Goal: Task Accomplishment & Management: Manage account settings

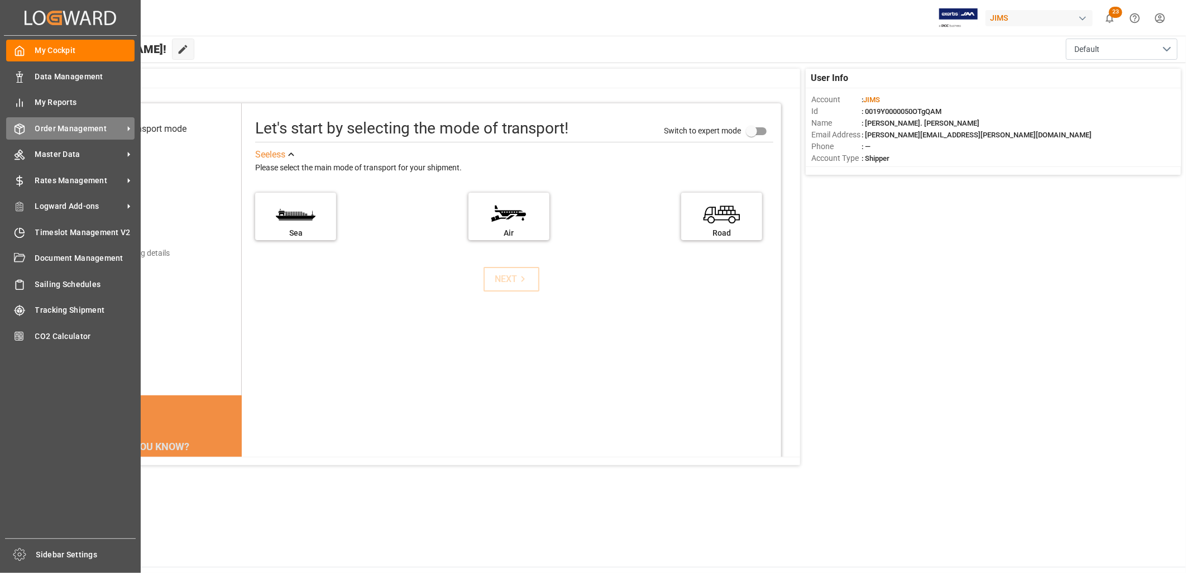
click at [61, 125] on span "Order Management" at bounding box center [79, 129] width 88 height 12
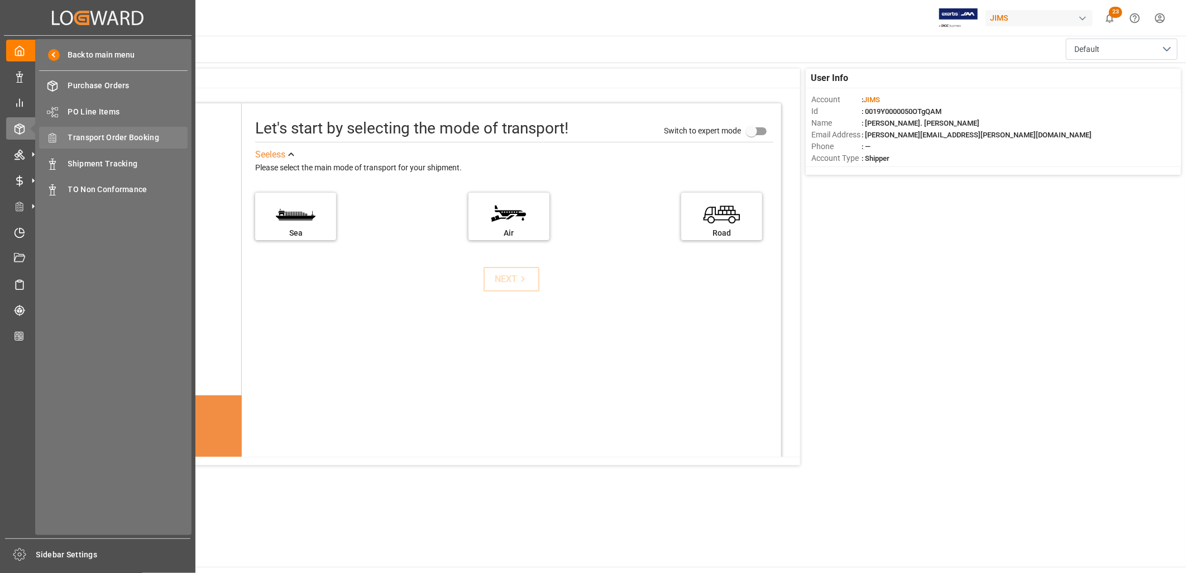
click at [114, 132] on span "Transport Order Booking" at bounding box center [128, 138] width 120 height 12
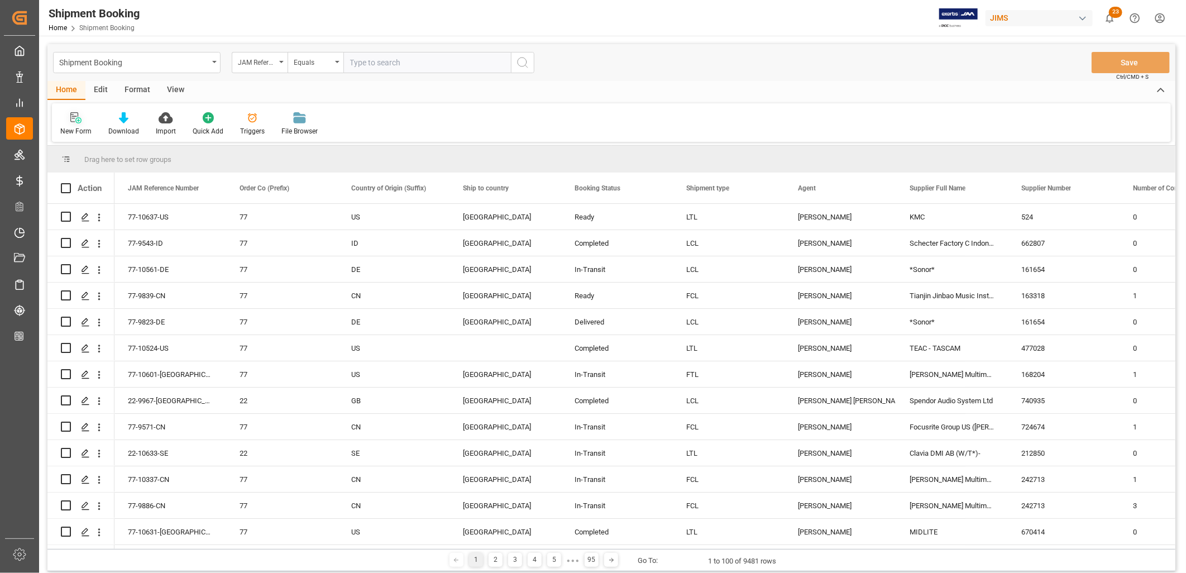
click at [74, 117] on icon at bounding box center [75, 117] width 11 height 11
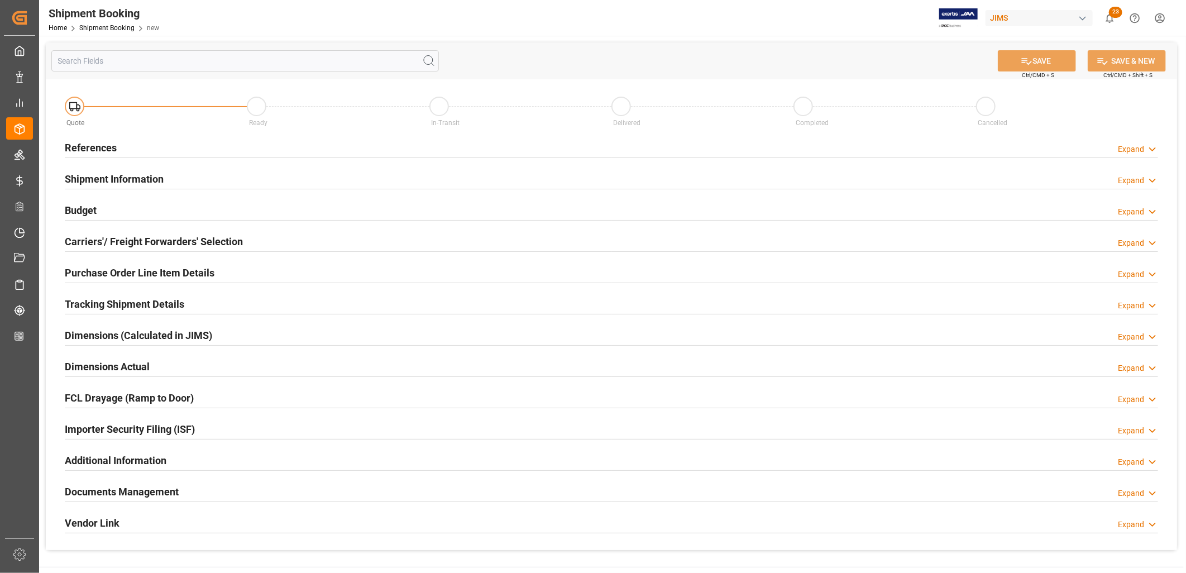
click at [102, 147] on h2 "References" at bounding box center [91, 147] width 52 height 15
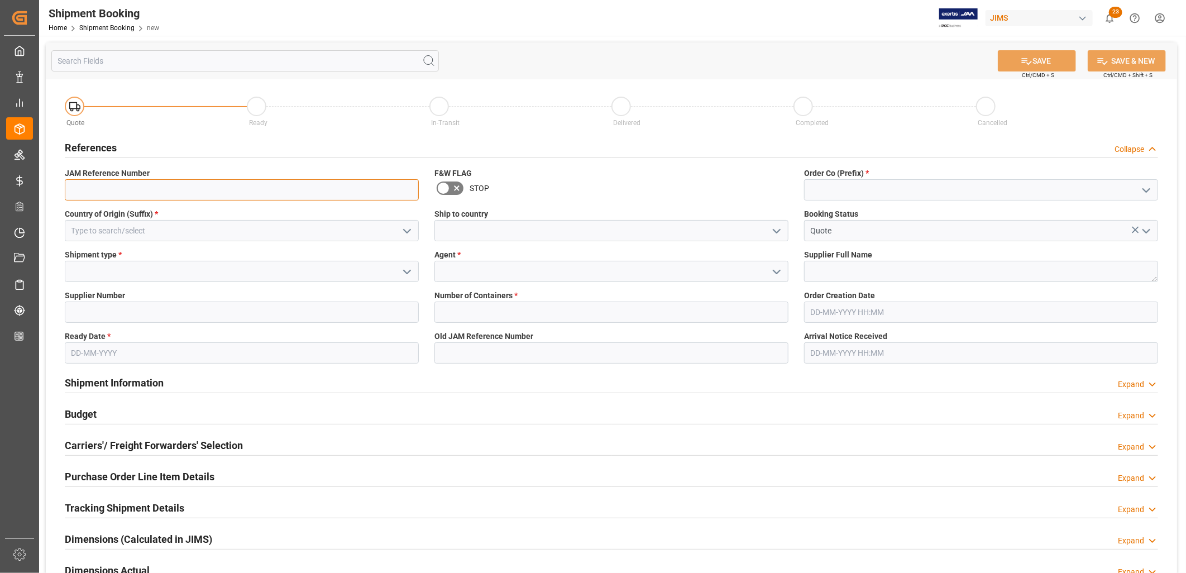
click at [280, 187] on input at bounding box center [242, 189] width 354 height 21
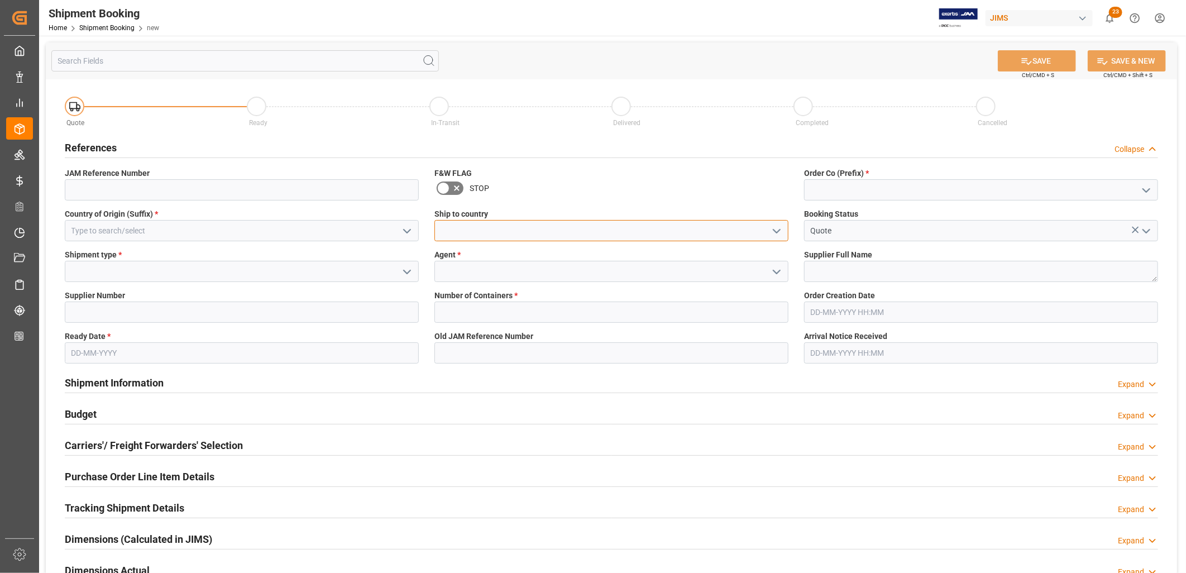
click at [467, 227] on input at bounding box center [611, 230] width 354 height 21
click at [778, 227] on icon "open menu" at bounding box center [776, 230] width 13 height 13
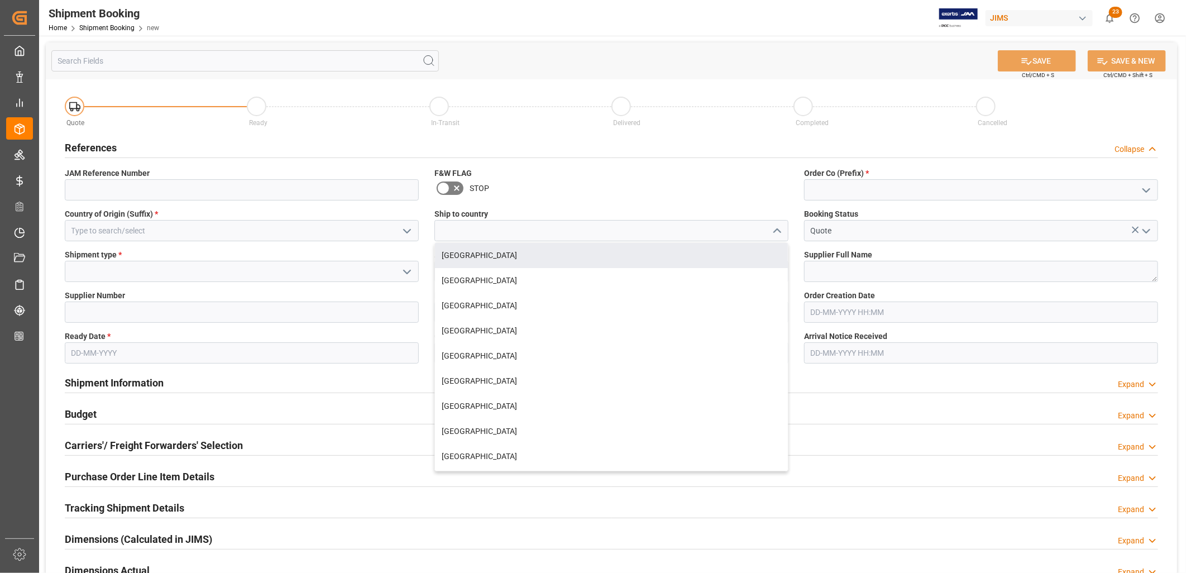
click at [448, 249] on div "[GEOGRAPHIC_DATA]" at bounding box center [611, 255] width 353 height 25
type input "[GEOGRAPHIC_DATA]"
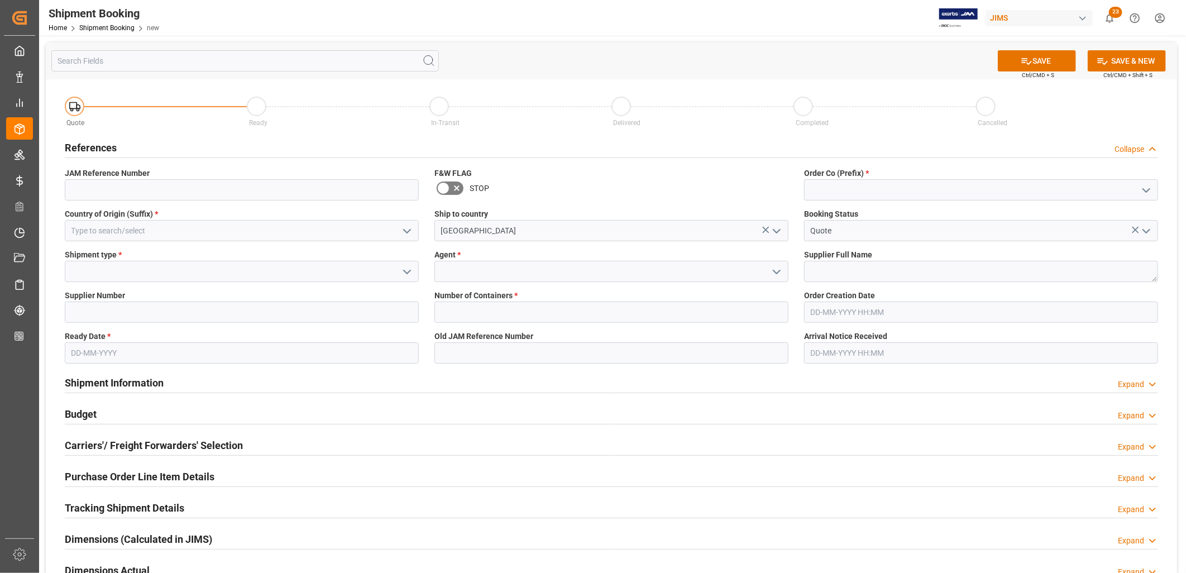
click at [1145, 186] on icon "open menu" at bounding box center [1146, 190] width 13 height 13
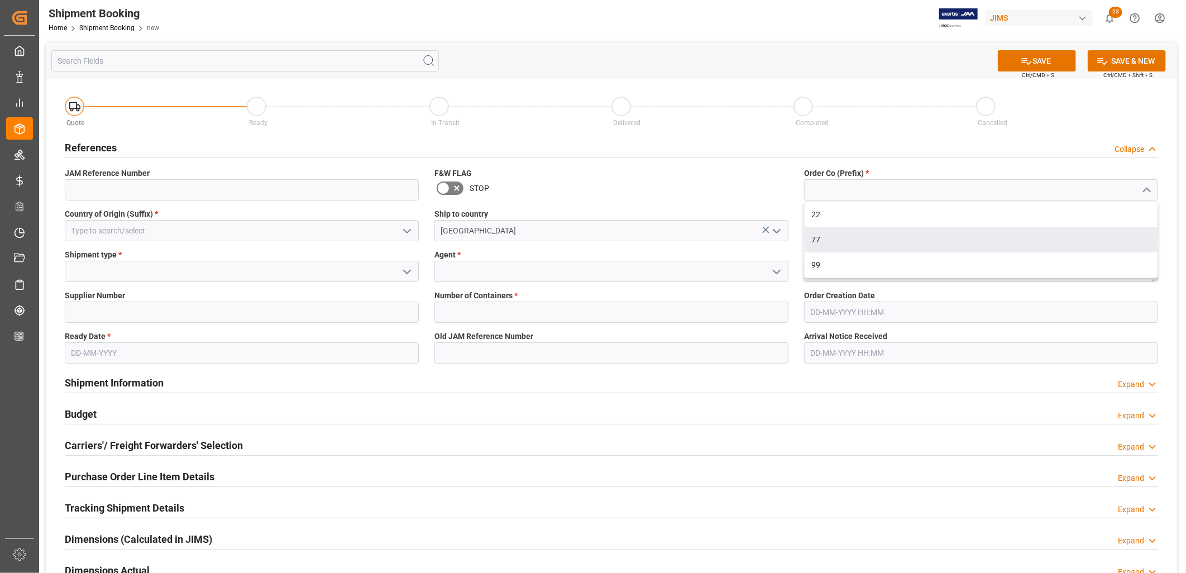
click at [801, 242] on div "Booking Status Quote" at bounding box center [981, 224] width 370 height 41
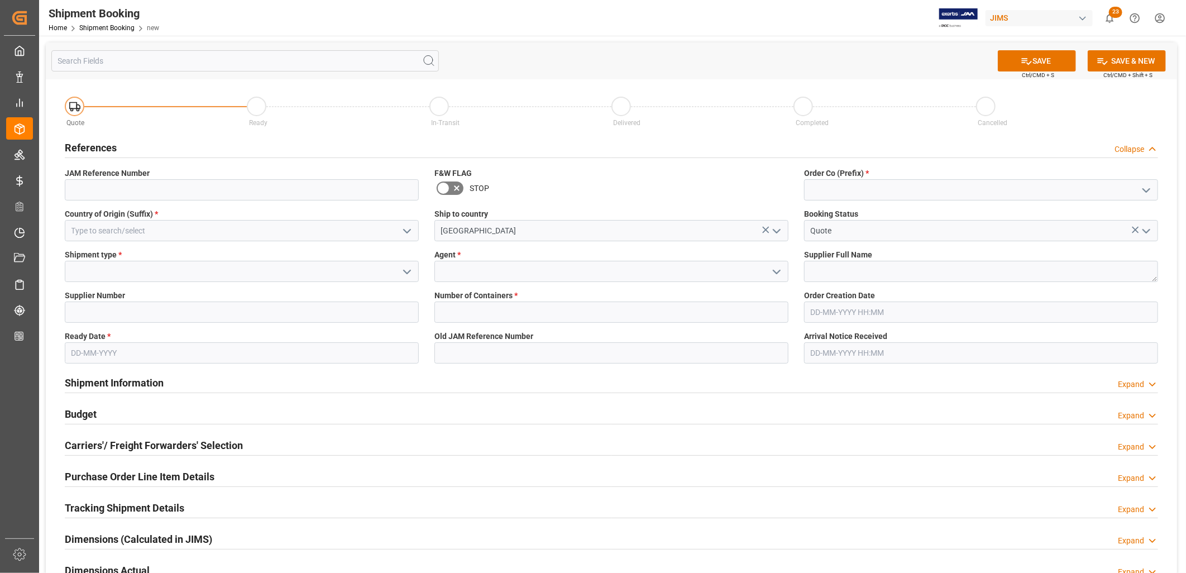
click at [1144, 185] on icon "open menu" at bounding box center [1146, 190] width 13 height 13
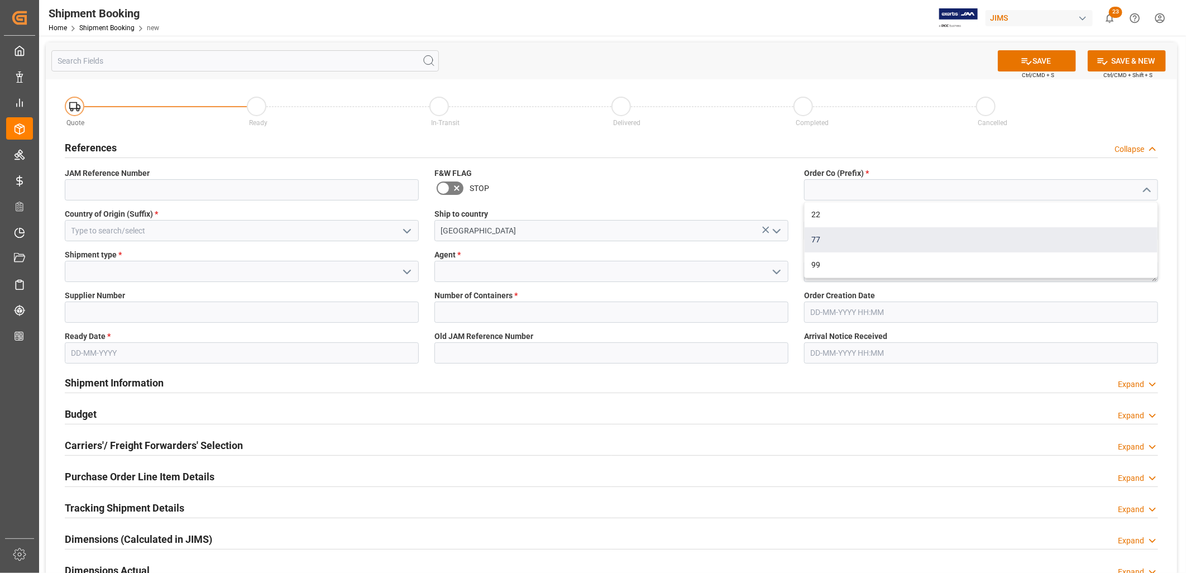
click at [806, 238] on div "77" at bounding box center [981, 239] width 353 height 25
type input "77"
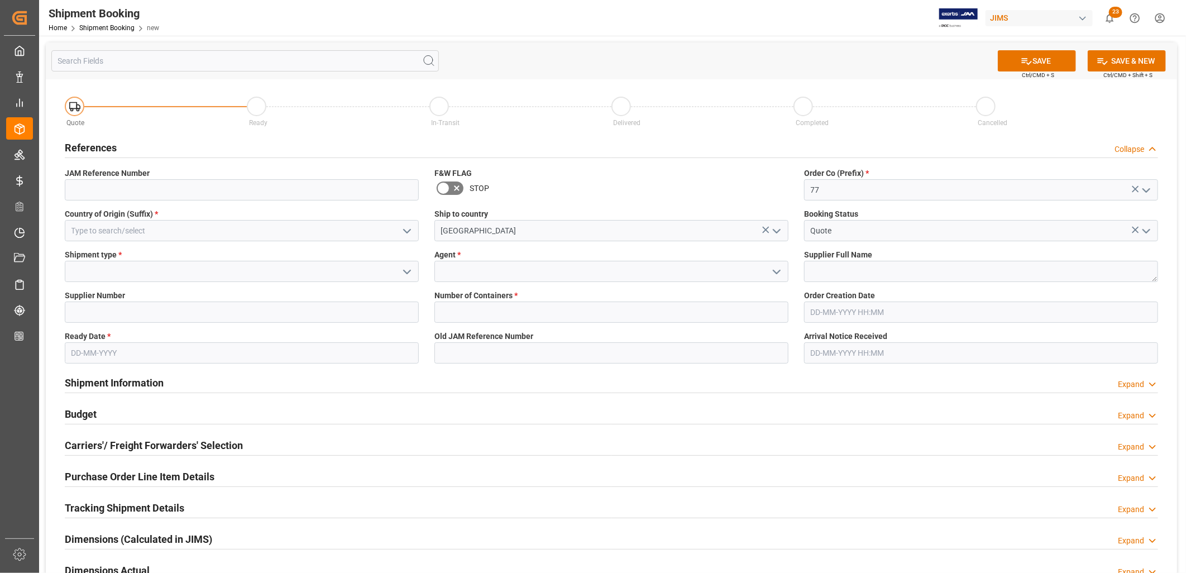
click at [775, 270] on icon "open menu" at bounding box center [776, 271] width 13 height 13
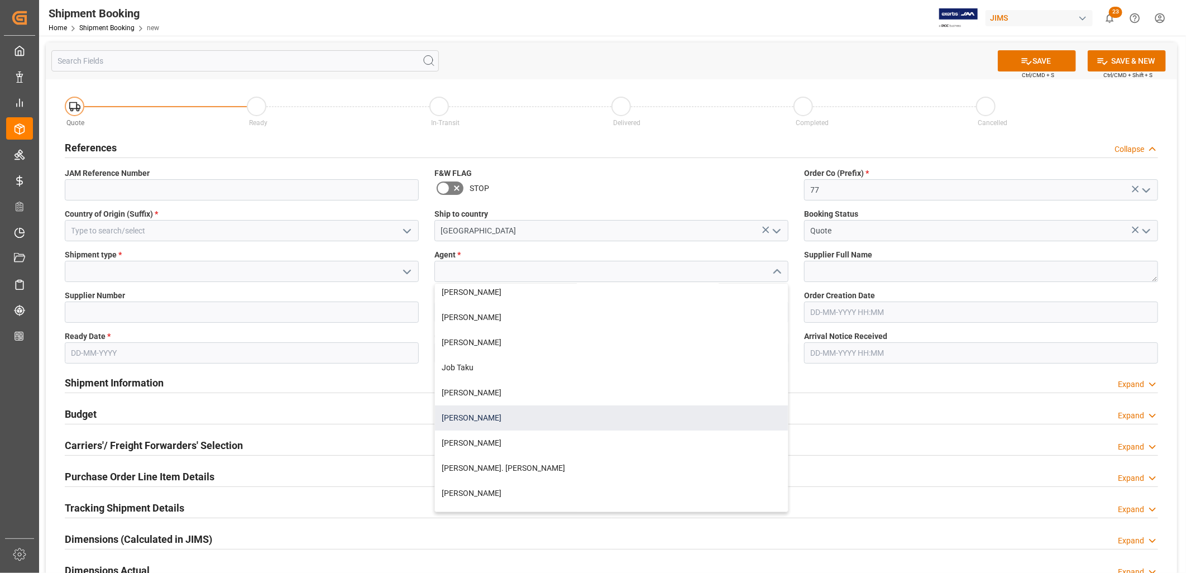
scroll to position [248, 0]
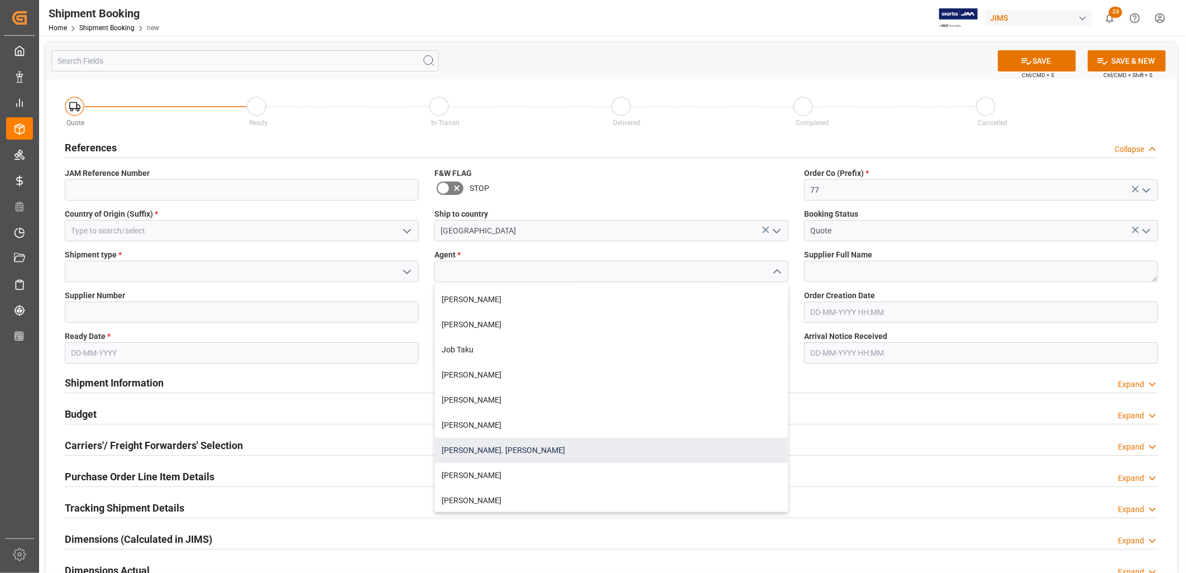
click at [499, 448] on div "[PERSON_NAME]. [PERSON_NAME]" at bounding box center [611, 450] width 353 height 25
type input "[PERSON_NAME]. [PERSON_NAME]"
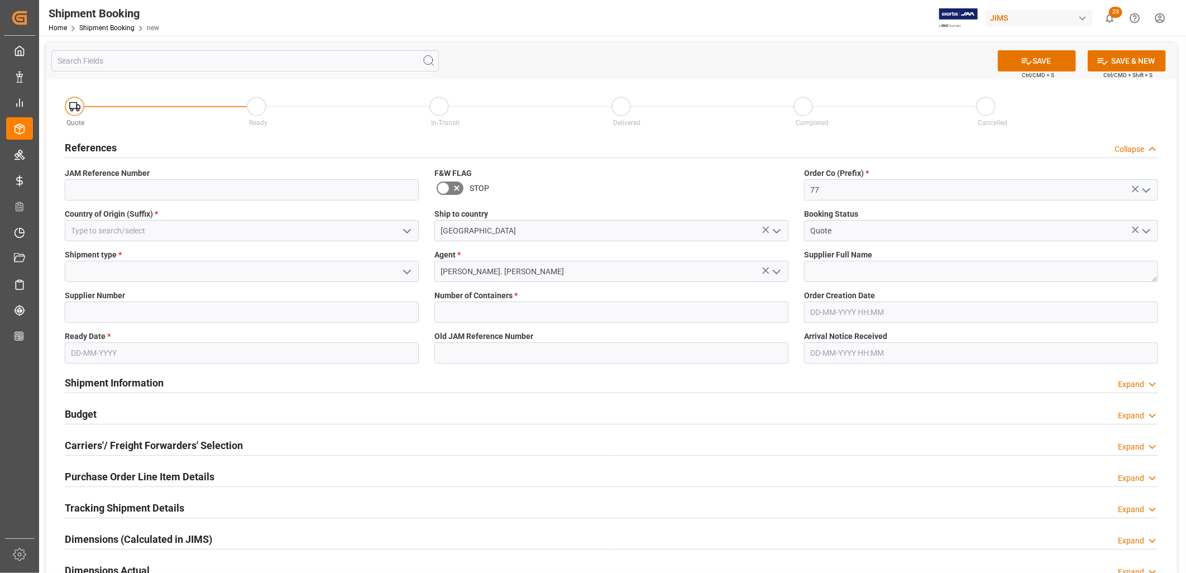
click at [408, 271] on polyline "open menu" at bounding box center [407, 271] width 7 height 3
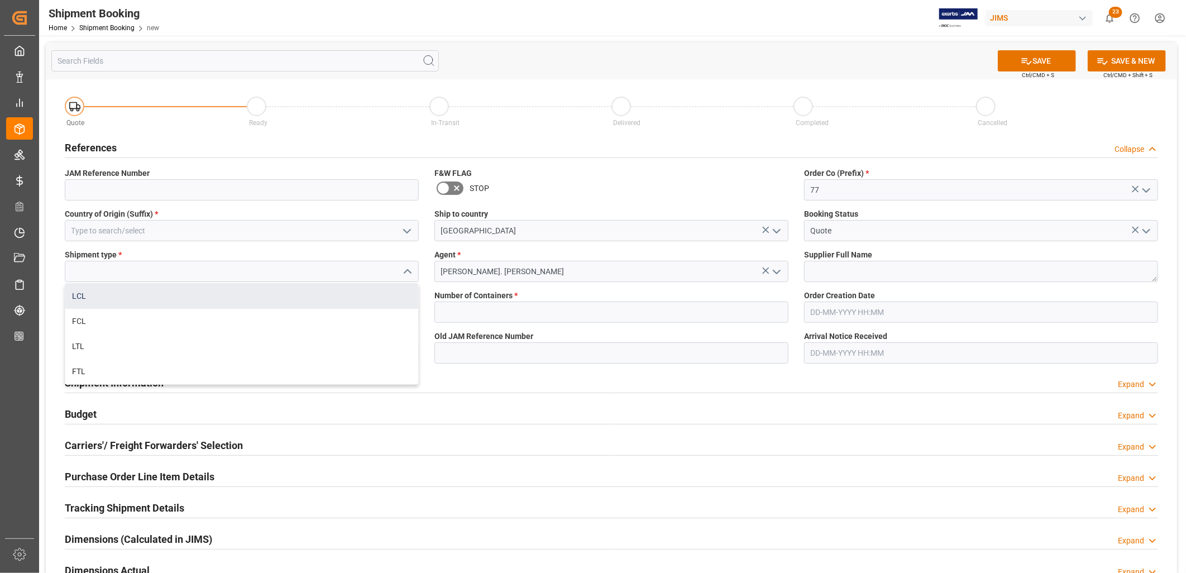
click at [77, 289] on div "LCL" at bounding box center [241, 296] width 353 height 25
type input "LCL"
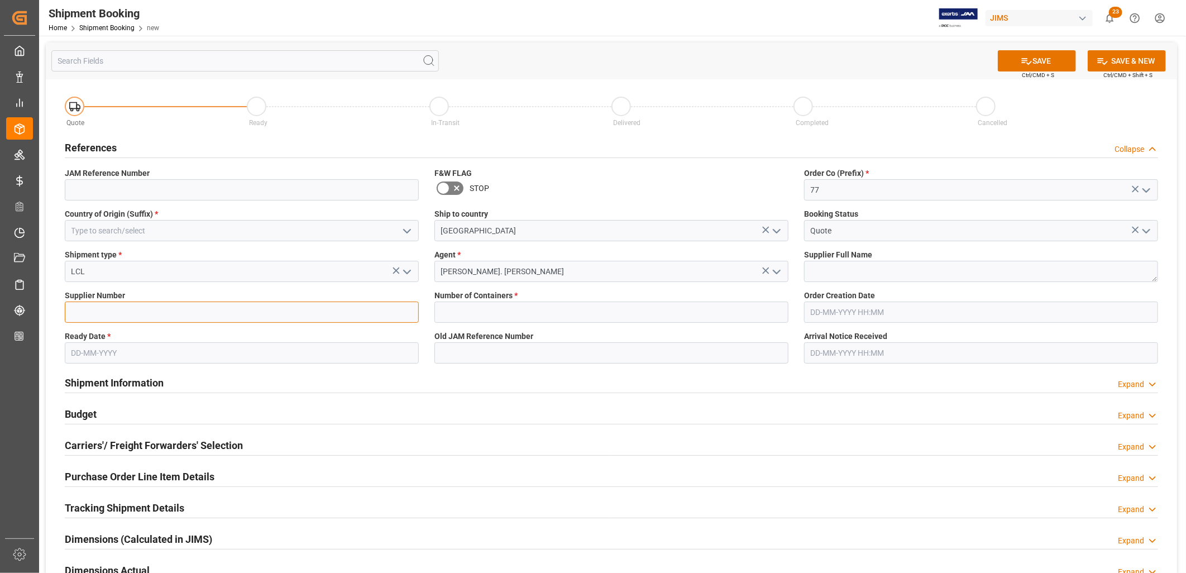
click at [84, 308] on input at bounding box center [242, 312] width 354 height 21
click at [135, 310] on input at bounding box center [242, 312] width 354 height 21
type input "730187"
click at [498, 309] on input "text" at bounding box center [611, 312] width 354 height 21
type input "0"
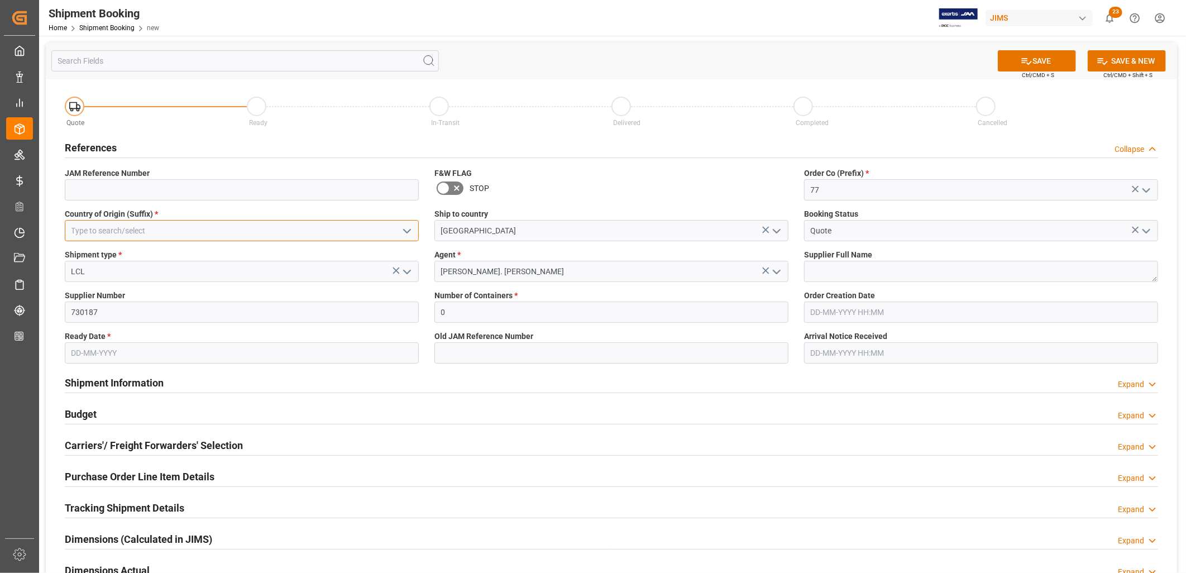
type input "CN"
type input "[DATE]"
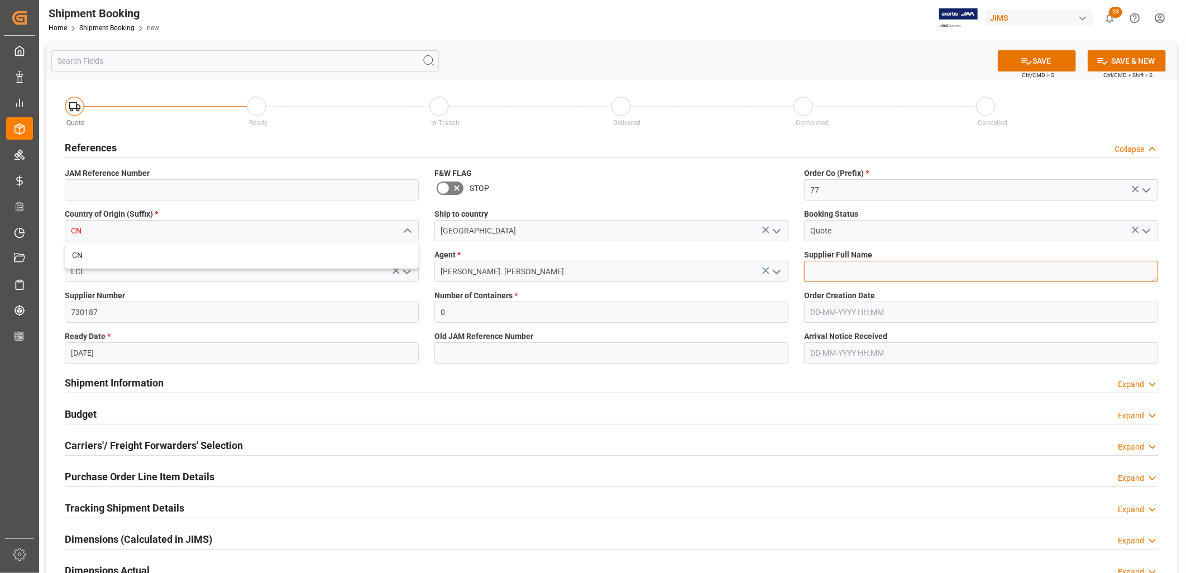
click at [816, 270] on textarea at bounding box center [981, 271] width 354 height 21
type textarea "Cor-Tek Corporation [GEOGRAPHIC_DATA]"
click at [724, 388] on div "Shipment Information Expand" at bounding box center [611, 381] width 1093 height 21
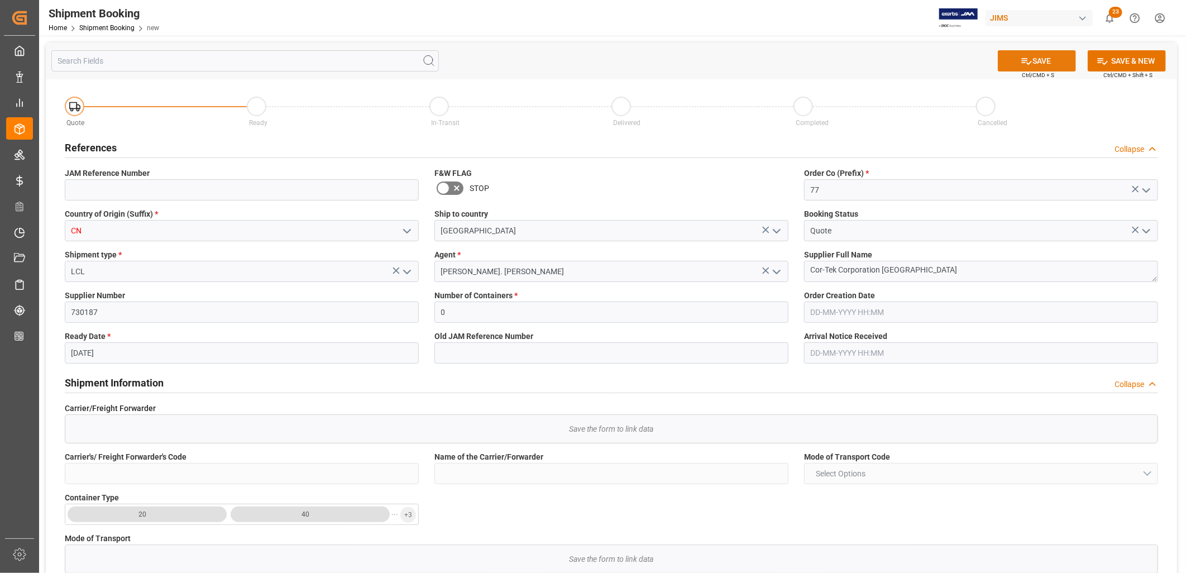
click at [1019, 59] on button "SAVE" at bounding box center [1037, 60] width 78 height 21
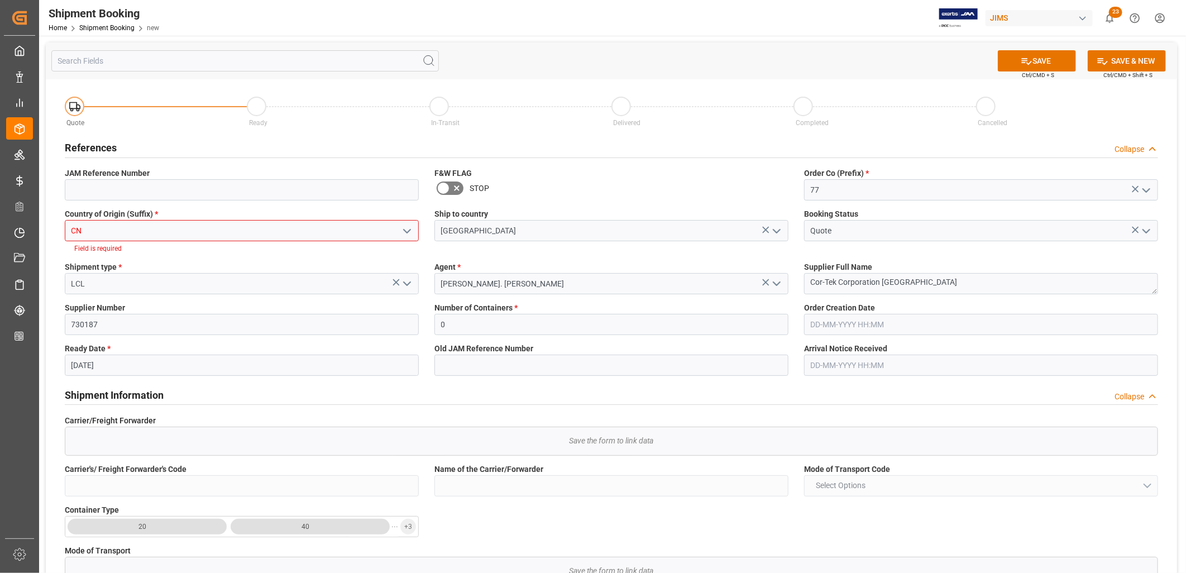
click at [85, 230] on input "CN" at bounding box center [242, 230] width 354 height 21
type input "C"
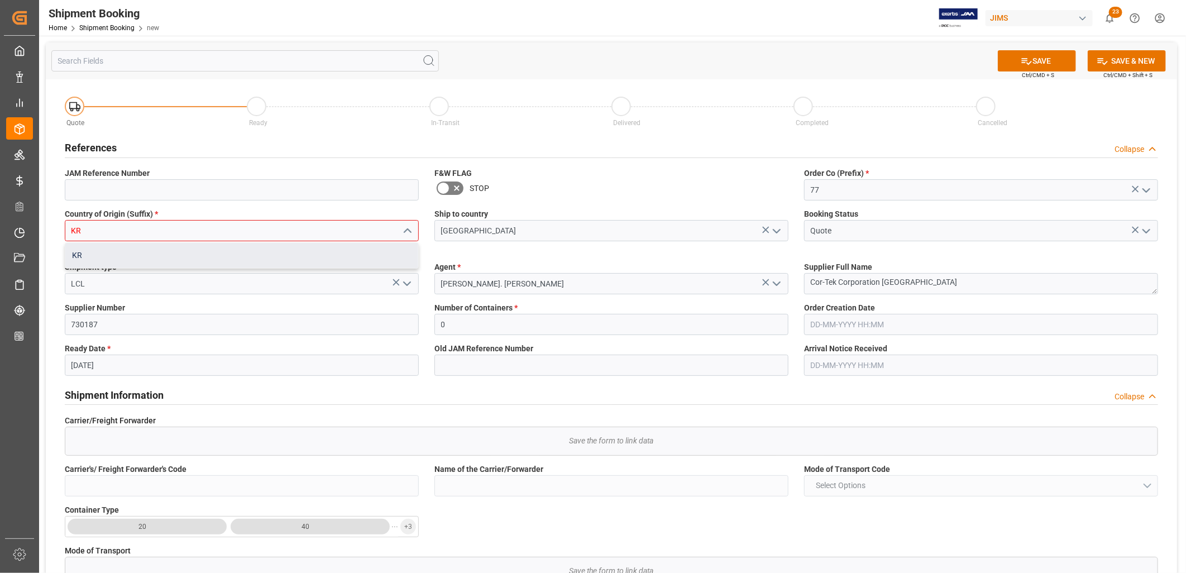
click at [73, 256] on div "KR" at bounding box center [241, 255] width 353 height 25
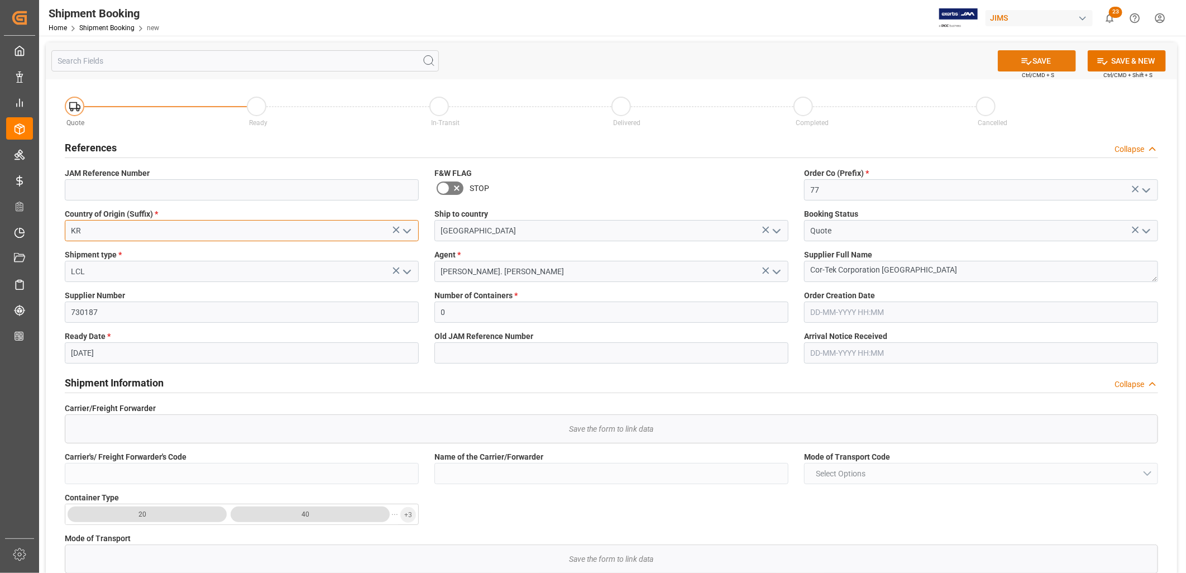
type input "KR"
click at [1041, 56] on button "SAVE" at bounding box center [1037, 60] width 78 height 21
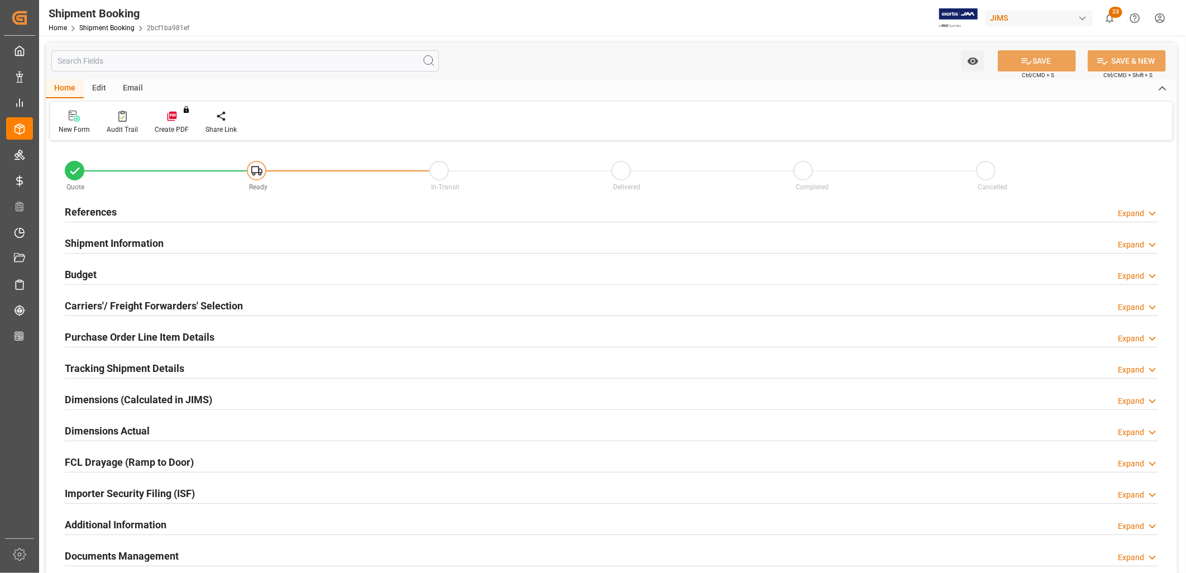
type input "0"
type input "[DATE]"
click at [98, 209] on h2 "References" at bounding box center [91, 211] width 52 height 15
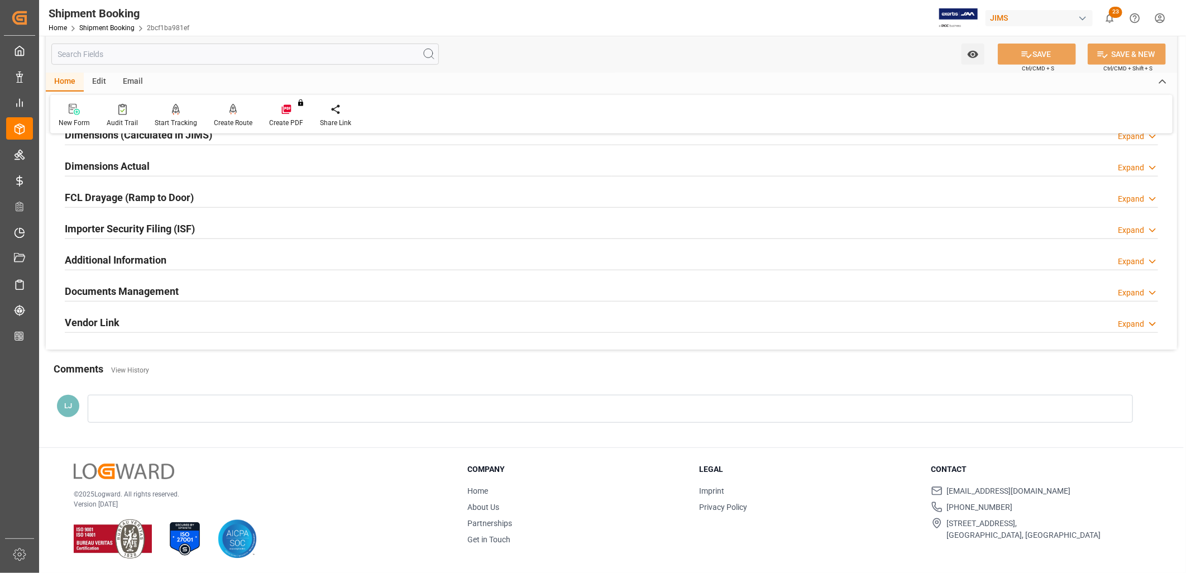
scroll to position [489, 0]
click at [151, 280] on div "Documents Management" at bounding box center [122, 289] width 114 height 21
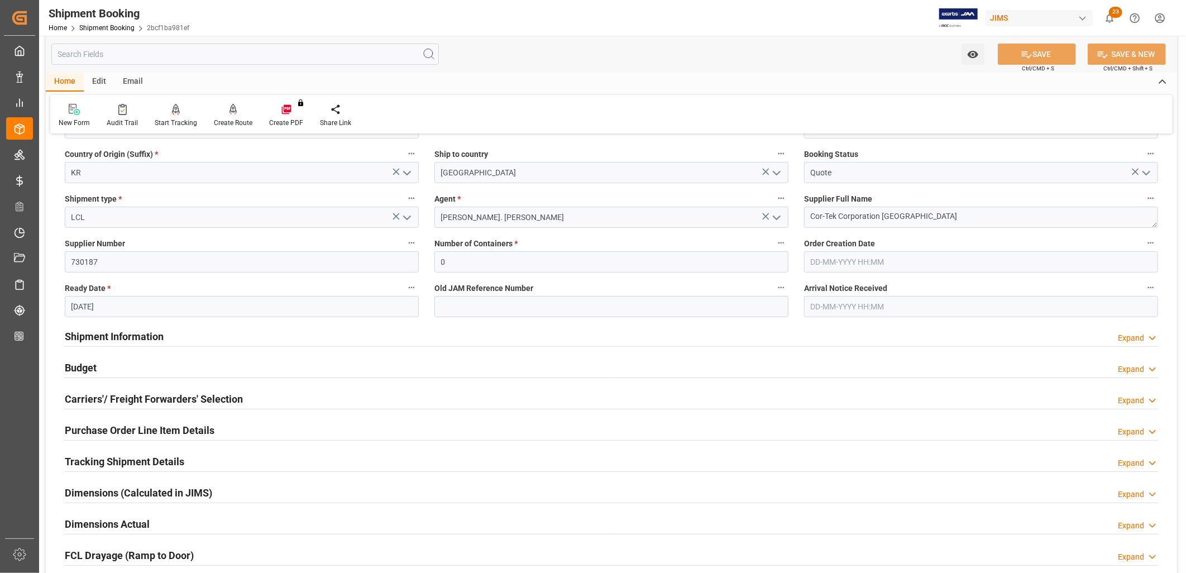
scroll to position [241, 0]
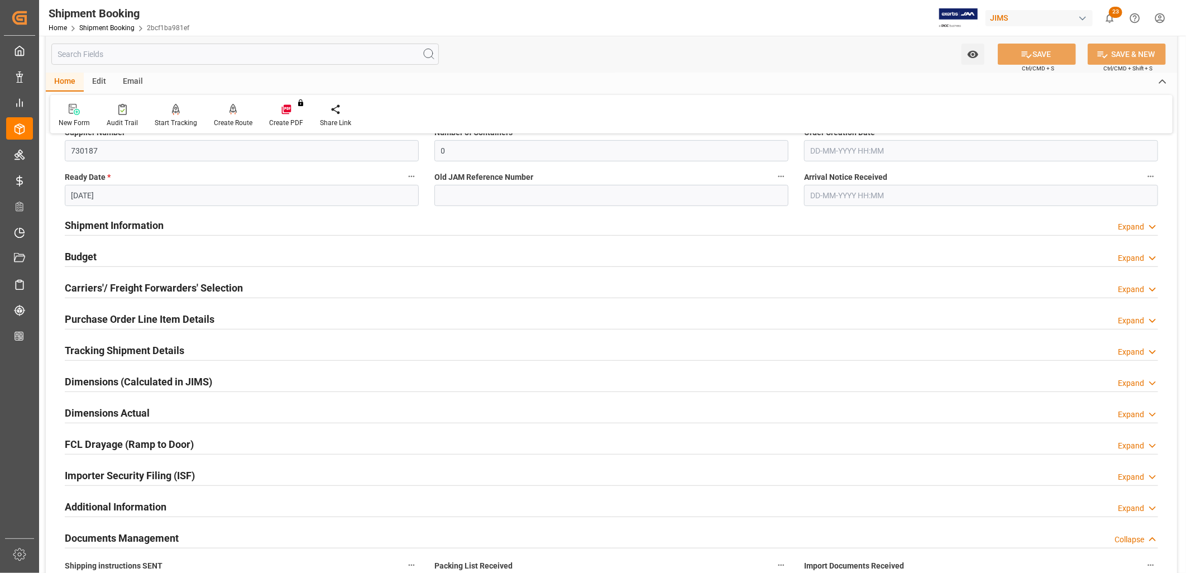
click at [143, 537] on h2 "Documents Management" at bounding box center [122, 538] width 114 height 15
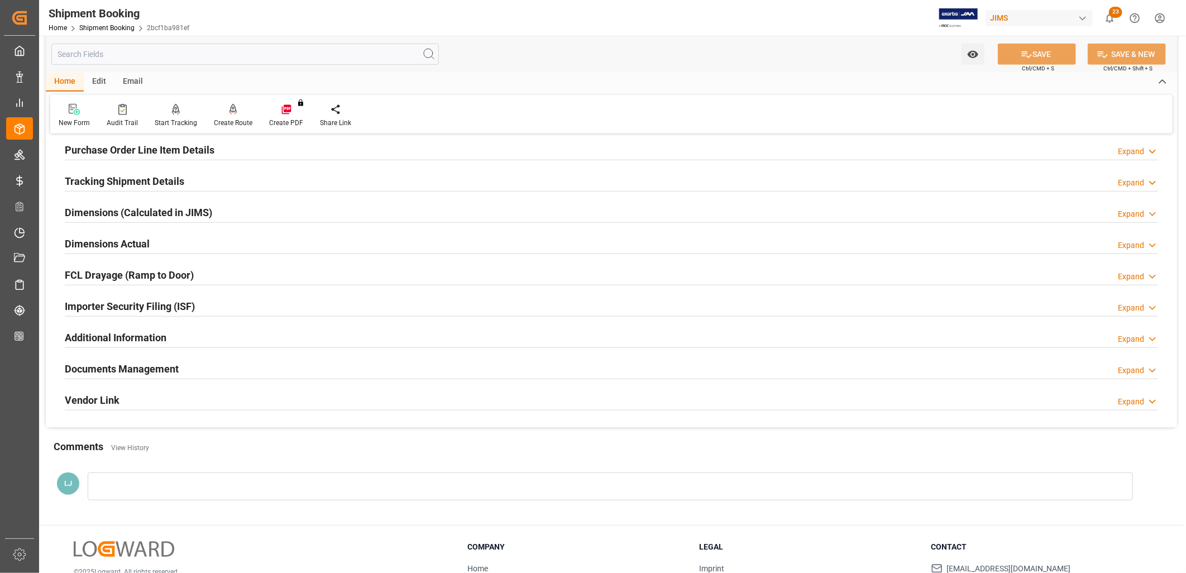
scroll to position [427, 0]
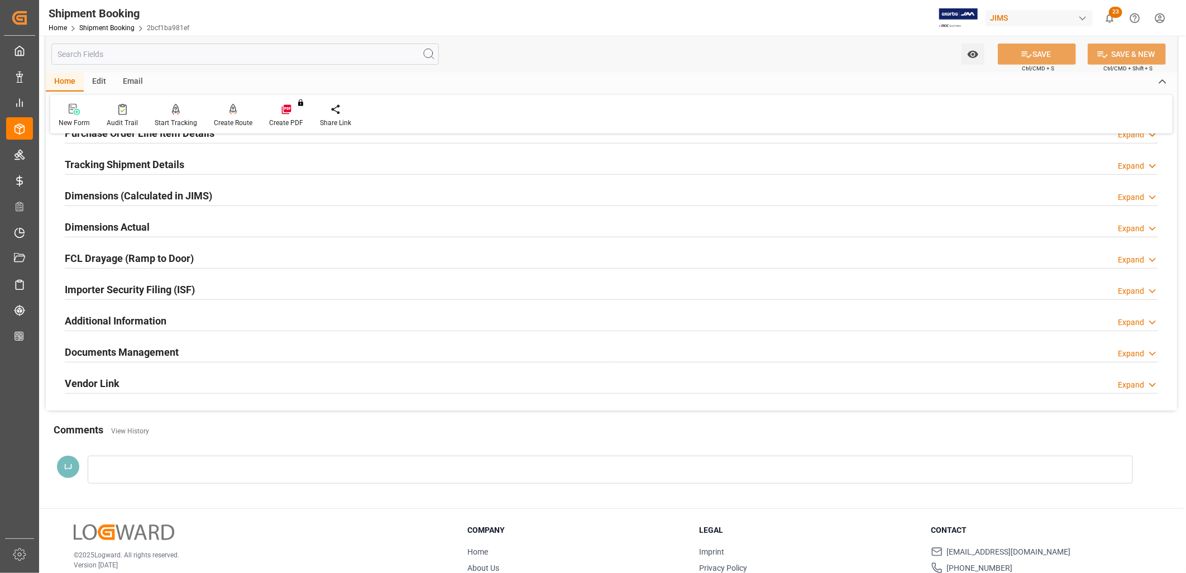
click at [145, 350] on h2 "Documents Management" at bounding box center [122, 352] width 114 height 15
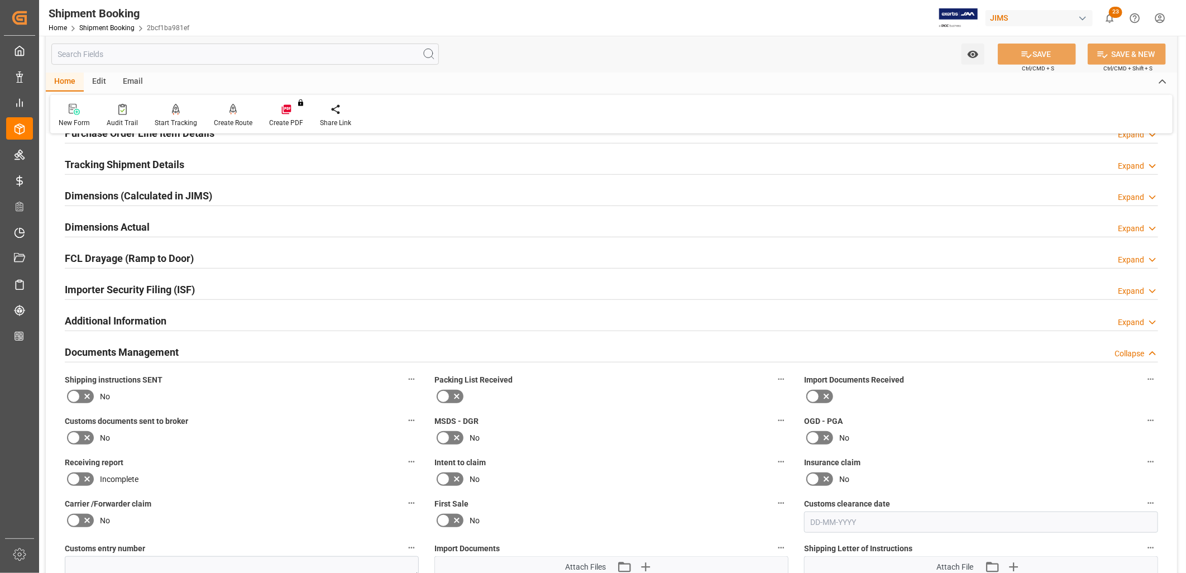
click at [71, 395] on icon at bounding box center [73, 396] width 13 height 13
click at [0, 0] on input "checkbox" at bounding box center [0, 0] width 0 height 0
click at [445, 391] on icon at bounding box center [443, 396] width 13 height 13
click at [0, 0] on input "checkbox" at bounding box center [0, 0] width 0 height 0
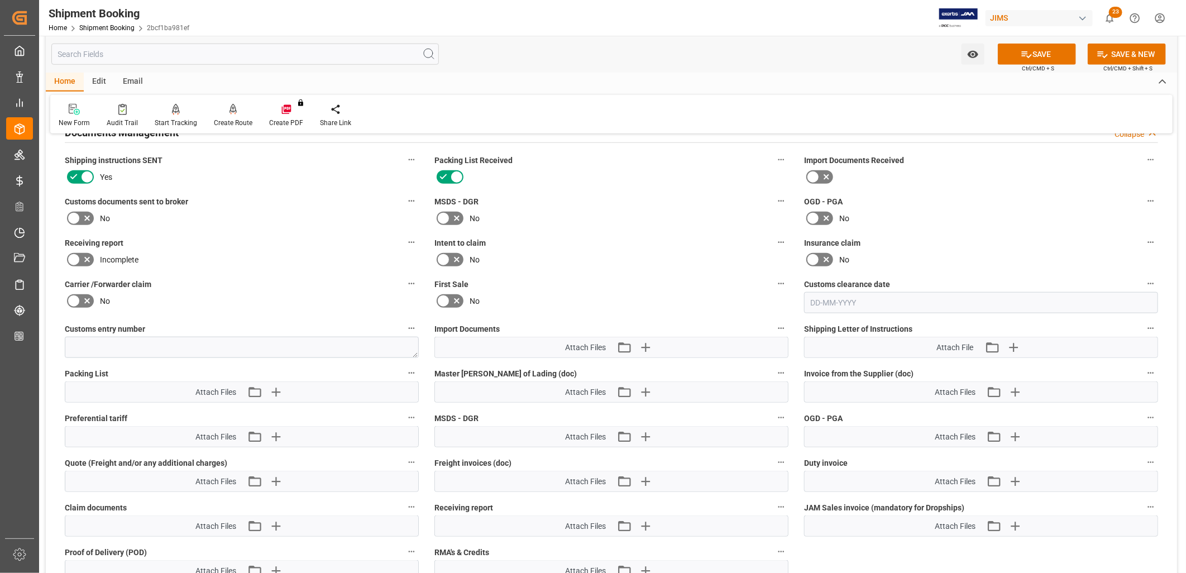
scroll to position [676, 0]
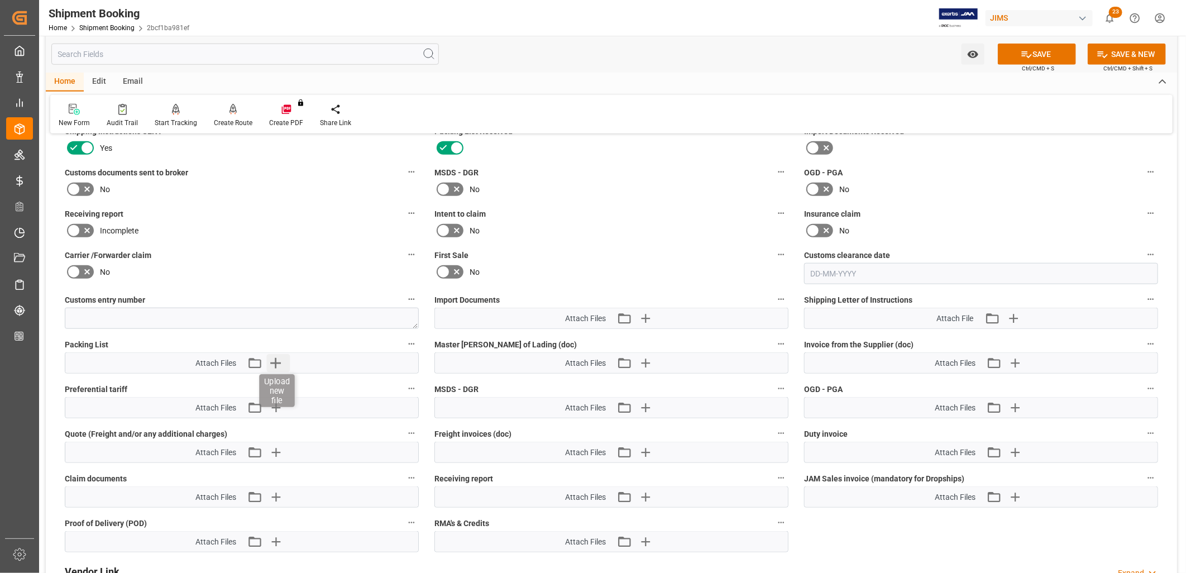
click at [276, 361] on icon "button" at bounding box center [275, 363] width 11 height 11
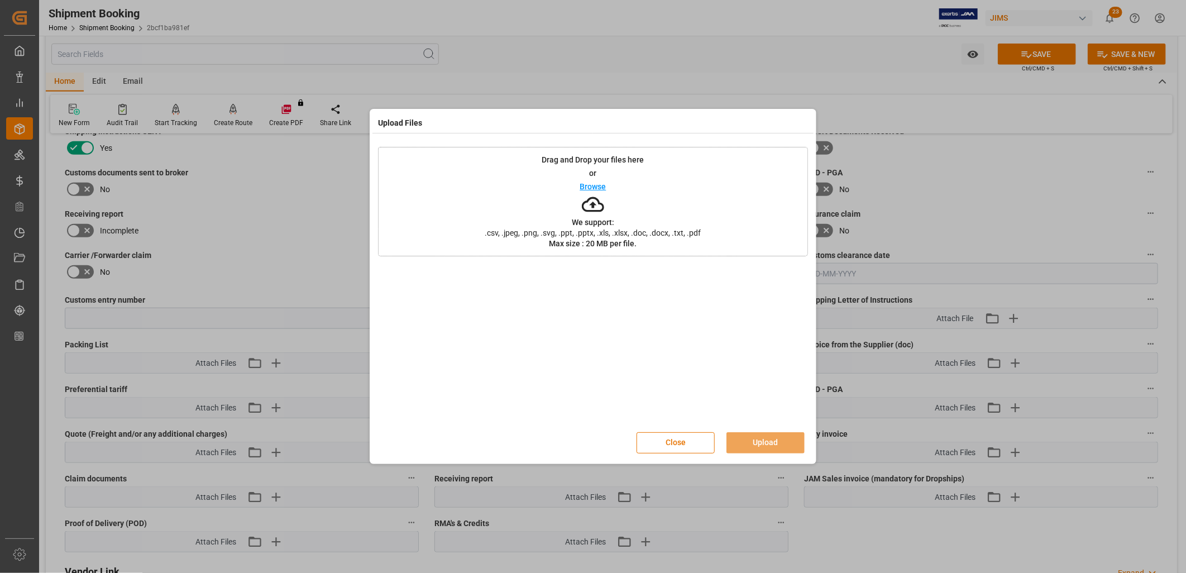
click at [599, 186] on p "Browse" at bounding box center [593, 187] width 26 height 8
click at [773, 432] on button "Upload" at bounding box center [766, 442] width 78 height 21
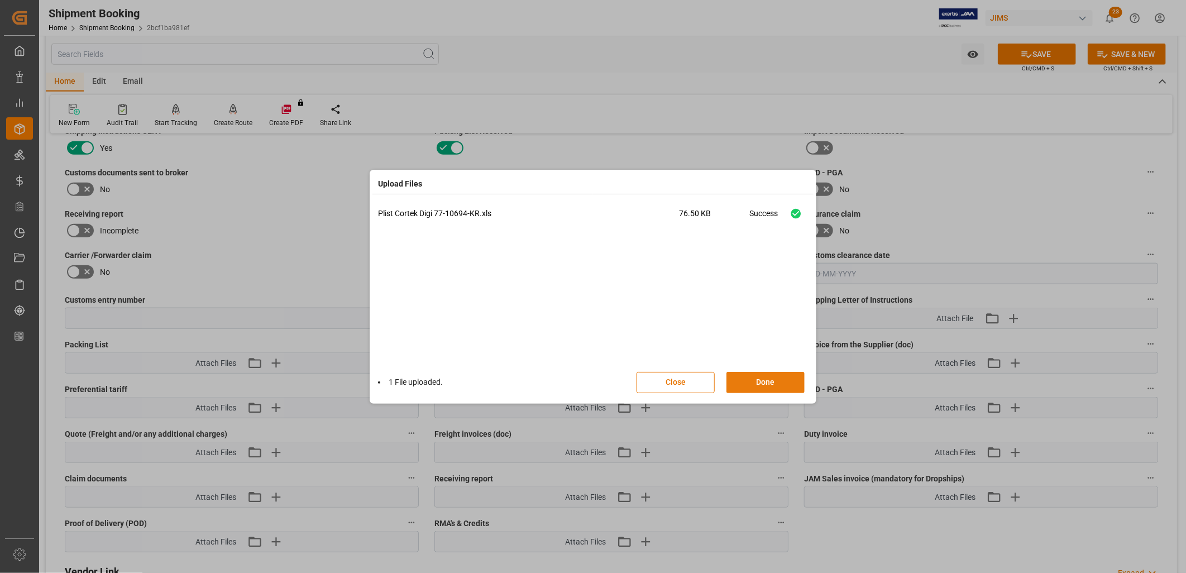
click at [781, 381] on button "Done" at bounding box center [766, 382] width 78 height 21
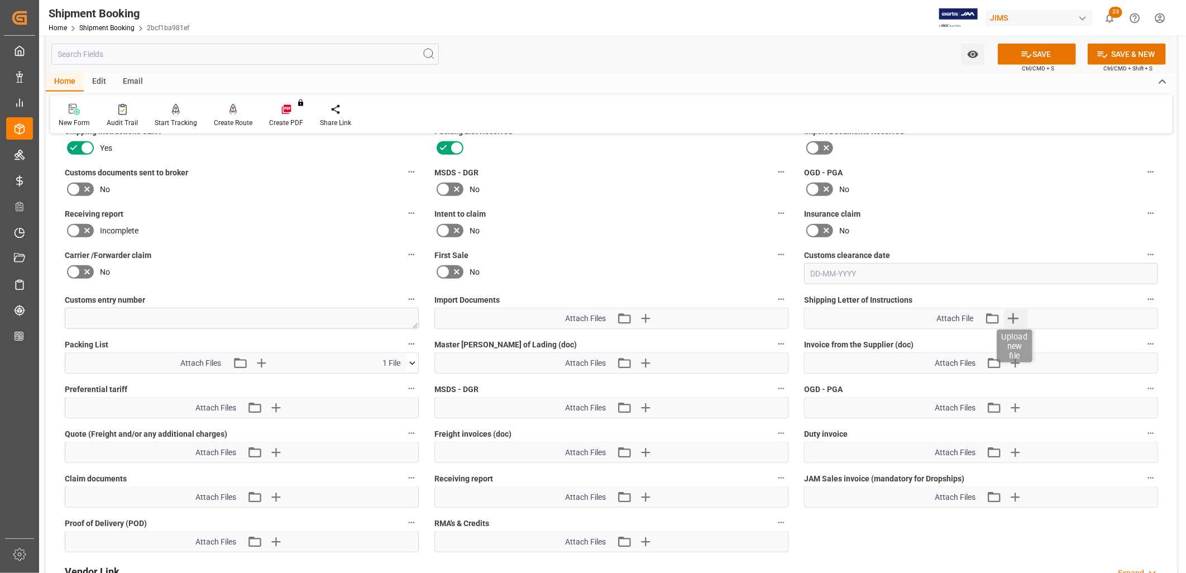
click at [1015, 315] on icon "button" at bounding box center [1013, 318] width 11 height 11
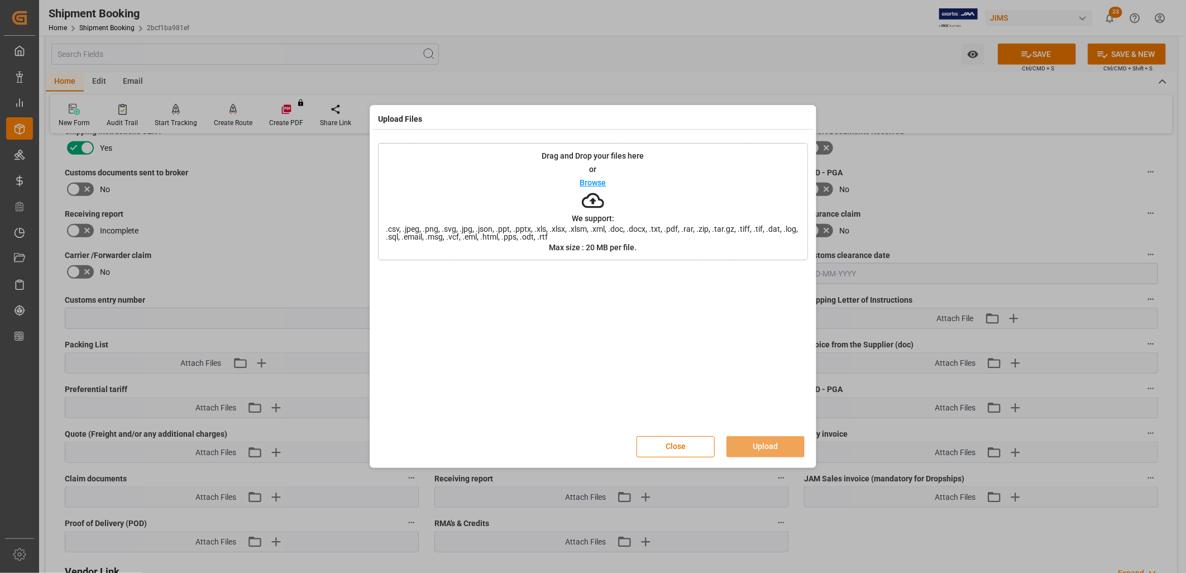
click at [600, 180] on p "Browse" at bounding box center [593, 183] width 26 height 8
click at [761, 443] on button "Upload" at bounding box center [766, 446] width 78 height 21
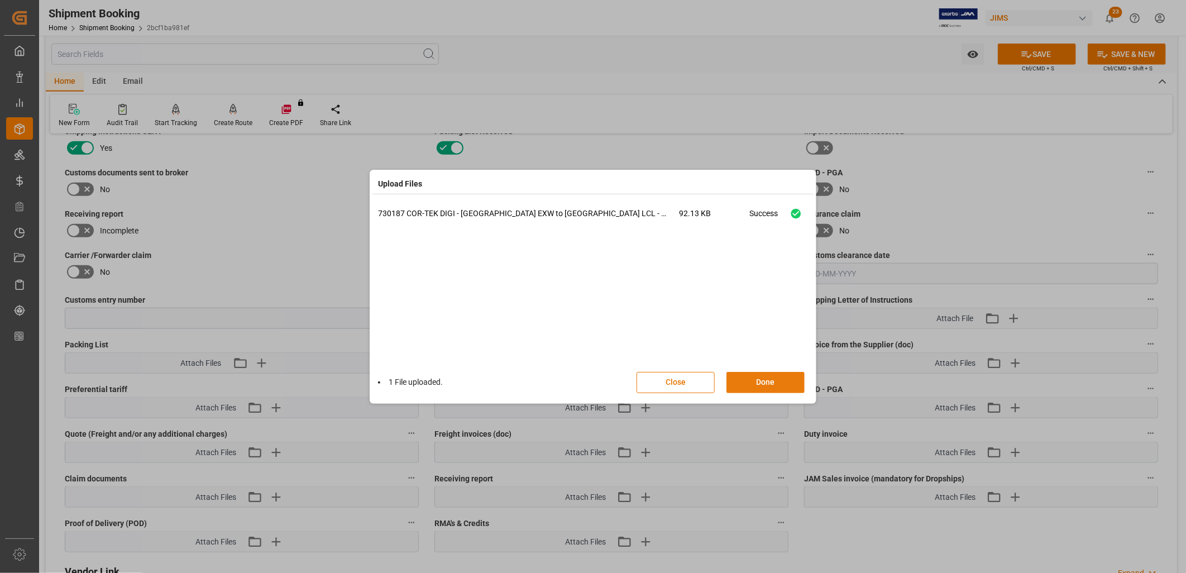
click at [787, 381] on button "Done" at bounding box center [766, 382] width 78 height 21
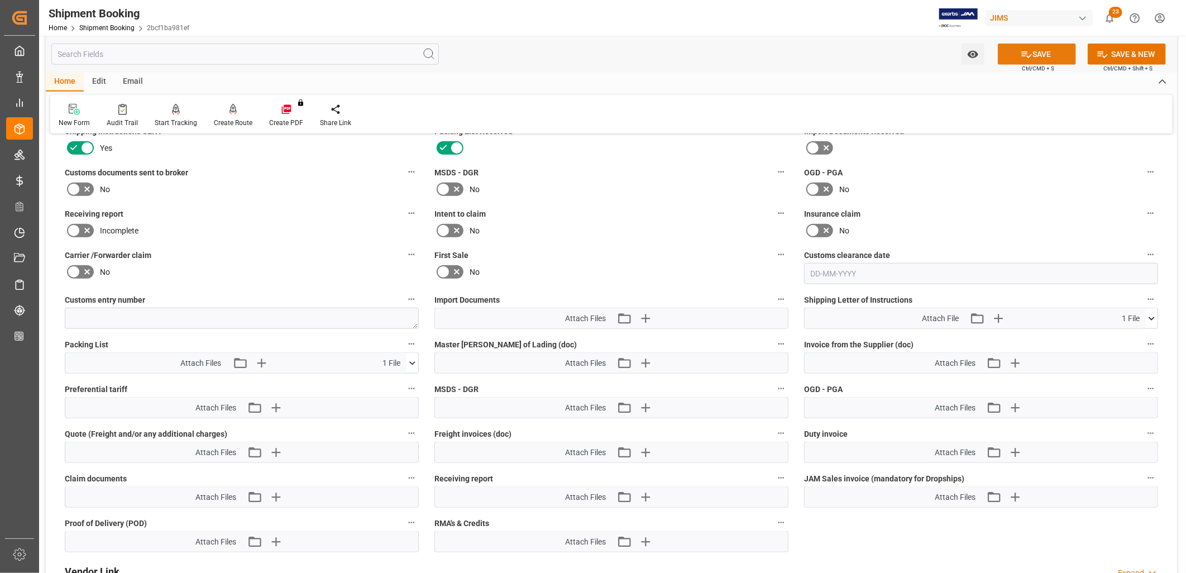
click at [1047, 53] on button "SAVE" at bounding box center [1037, 54] width 78 height 21
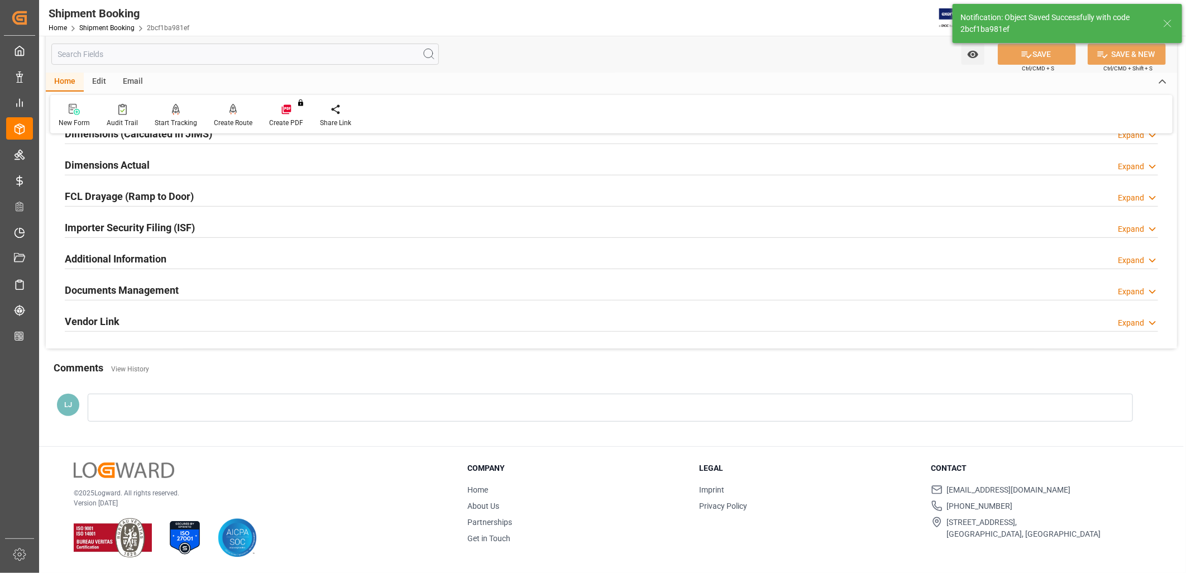
scroll to position [266, 0]
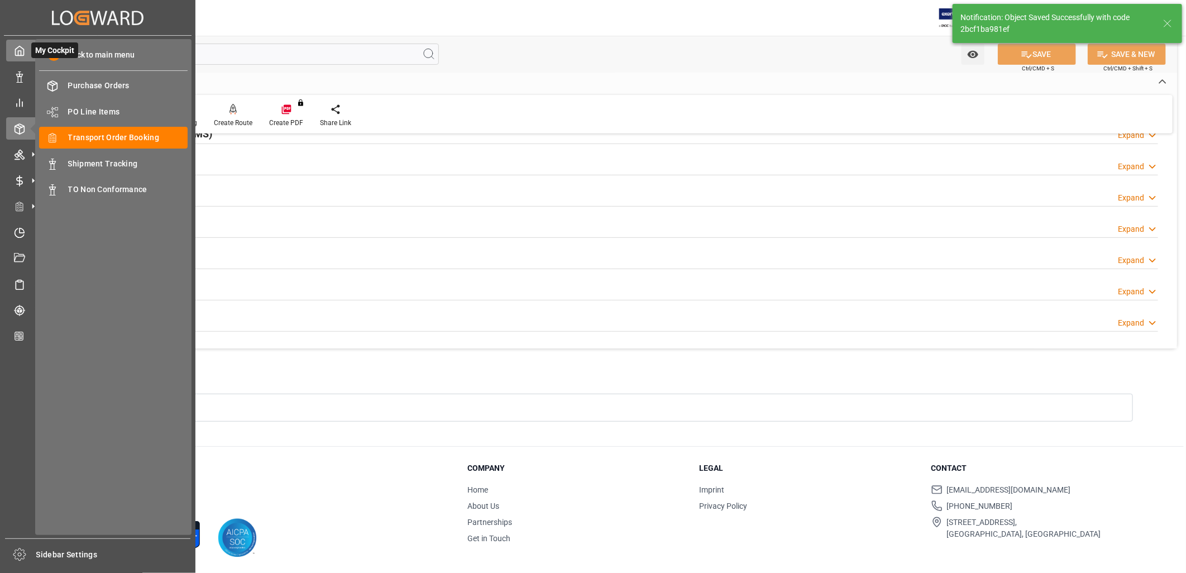
click at [16, 52] on icon at bounding box center [20, 50] width 8 height 9
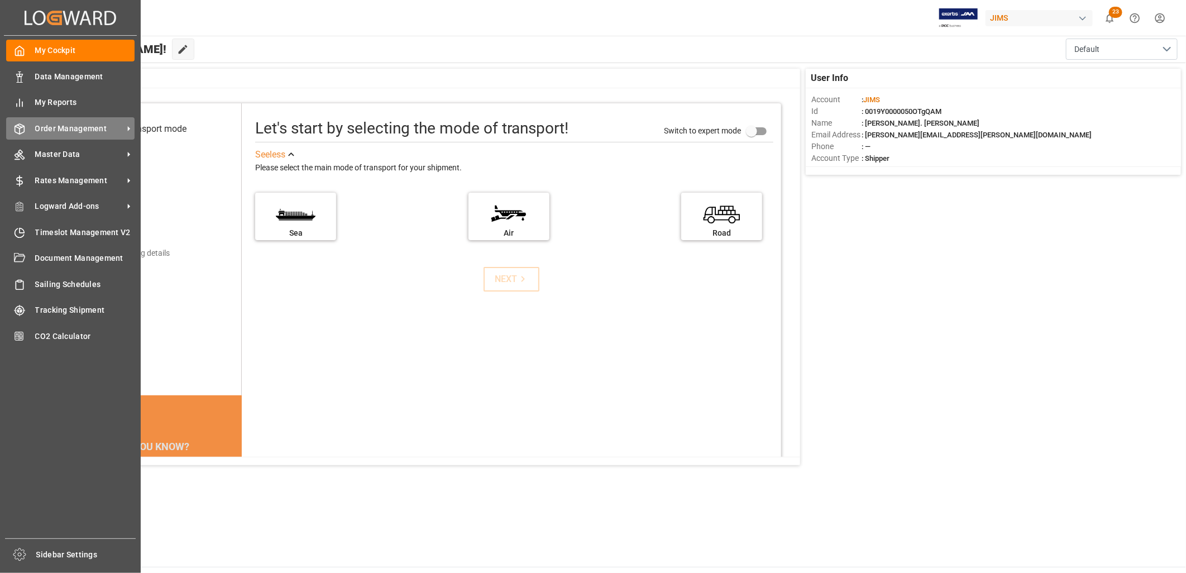
click at [88, 126] on span "Order Management" at bounding box center [79, 129] width 88 height 12
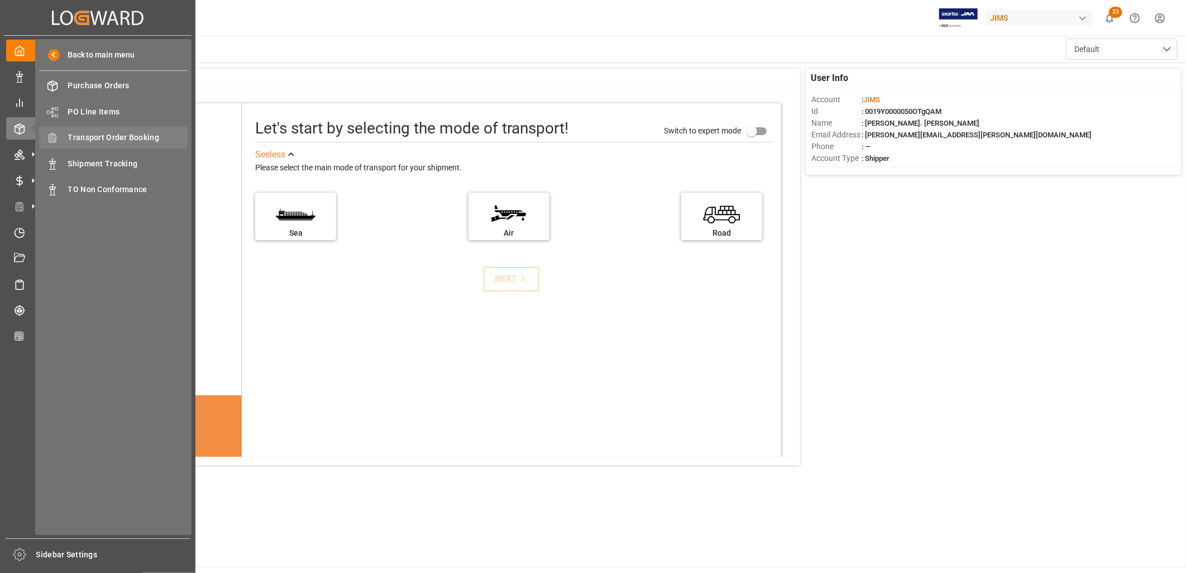
click at [142, 135] on span "Transport Order Booking" at bounding box center [128, 138] width 120 height 12
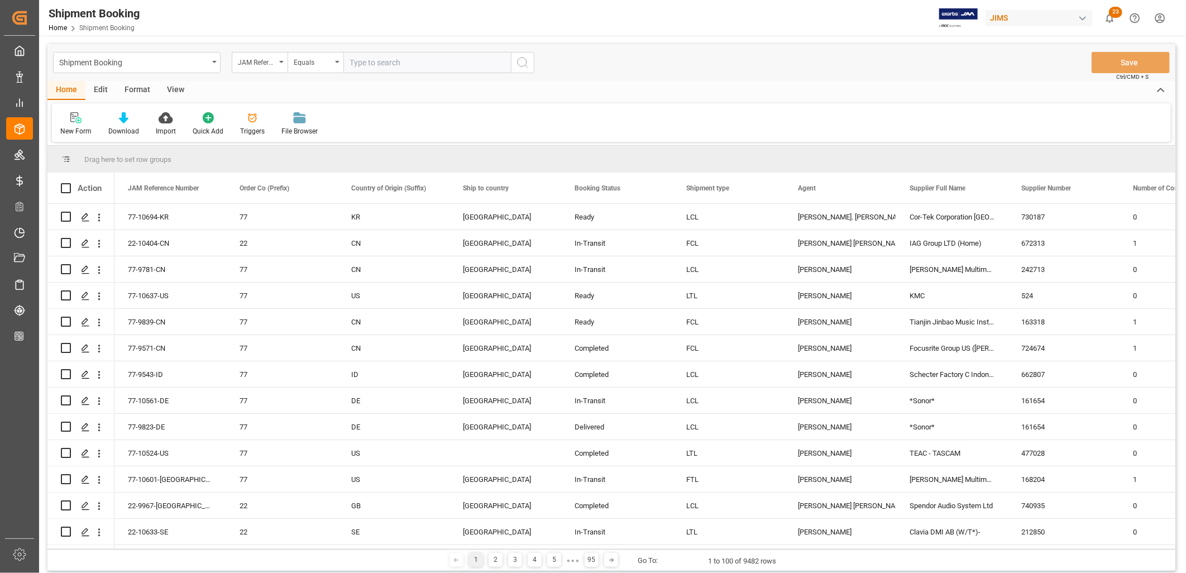
click at [354, 60] on input "text" at bounding box center [427, 62] width 168 height 21
type input "77-10683-CN"
click at [527, 60] on icon "search button" at bounding box center [522, 62] width 13 height 13
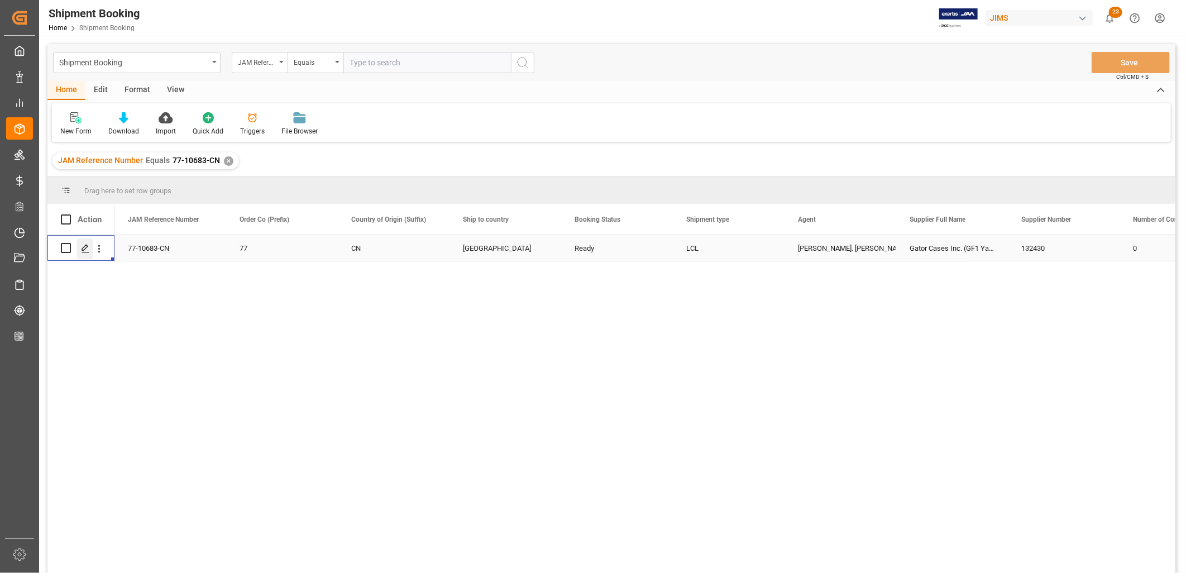
click at [85, 246] on icon "Press SPACE to select this row." at bounding box center [85, 248] width 9 height 9
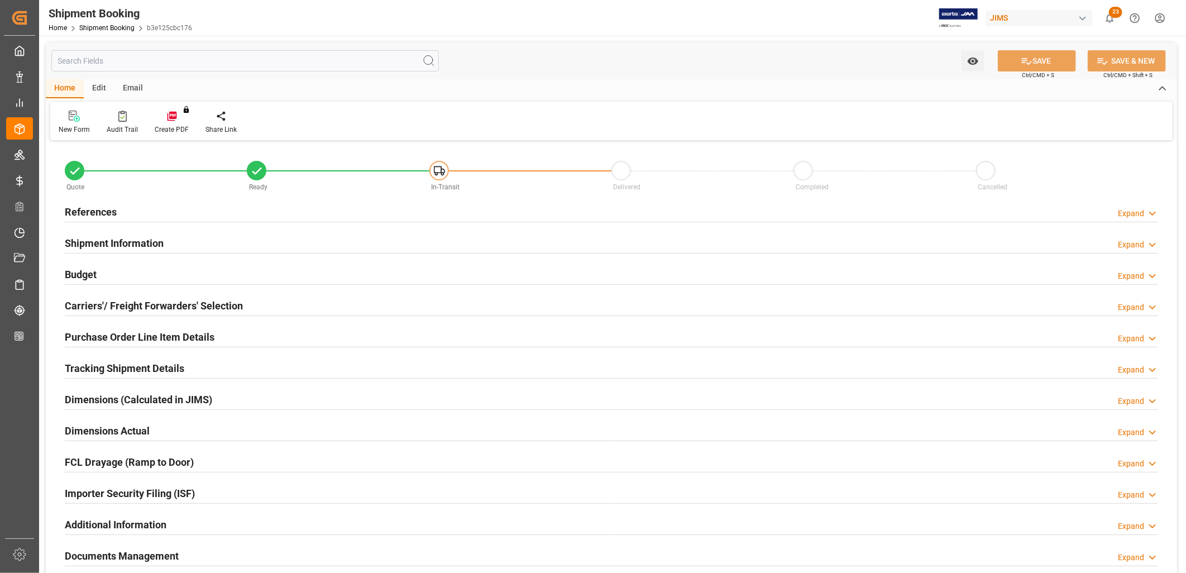
type input "0"
type input "[DATE]"
click at [83, 213] on h2 "References" at bounding box center [91, 211] width 52 height 15
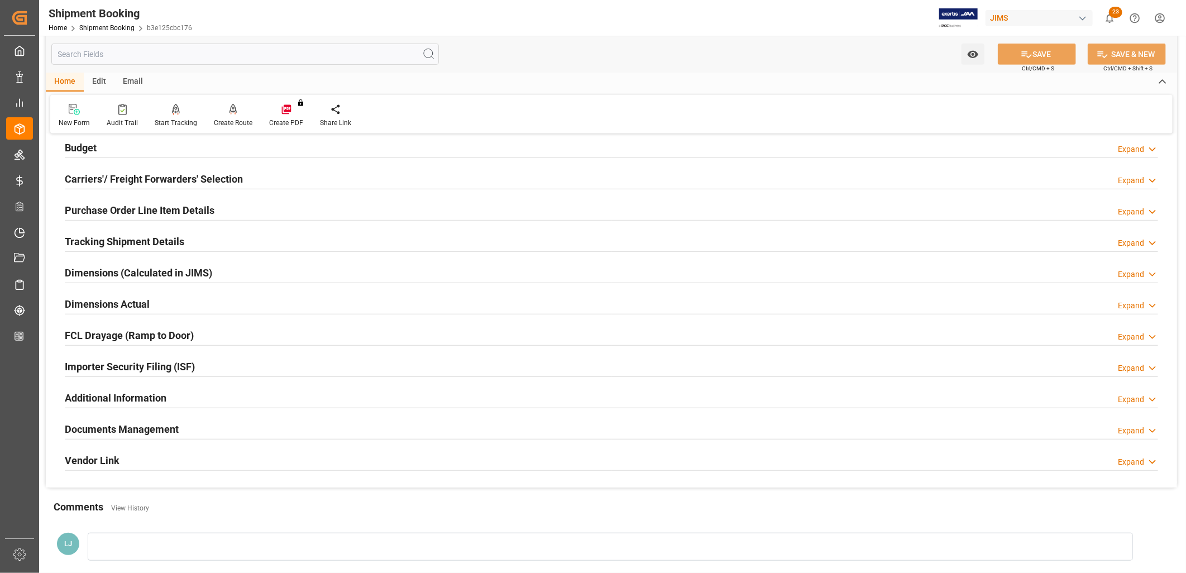
scroll to position [372, 0]
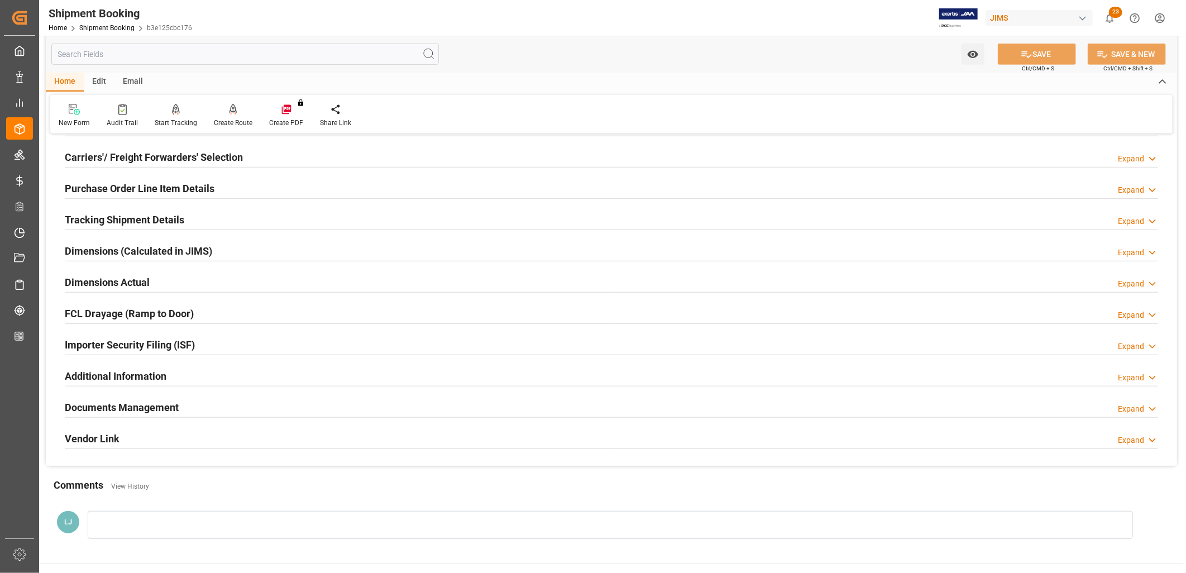
click at [150, 407] on h2 "Documents Management" at bounding box center [122, 407] width 114 height 15
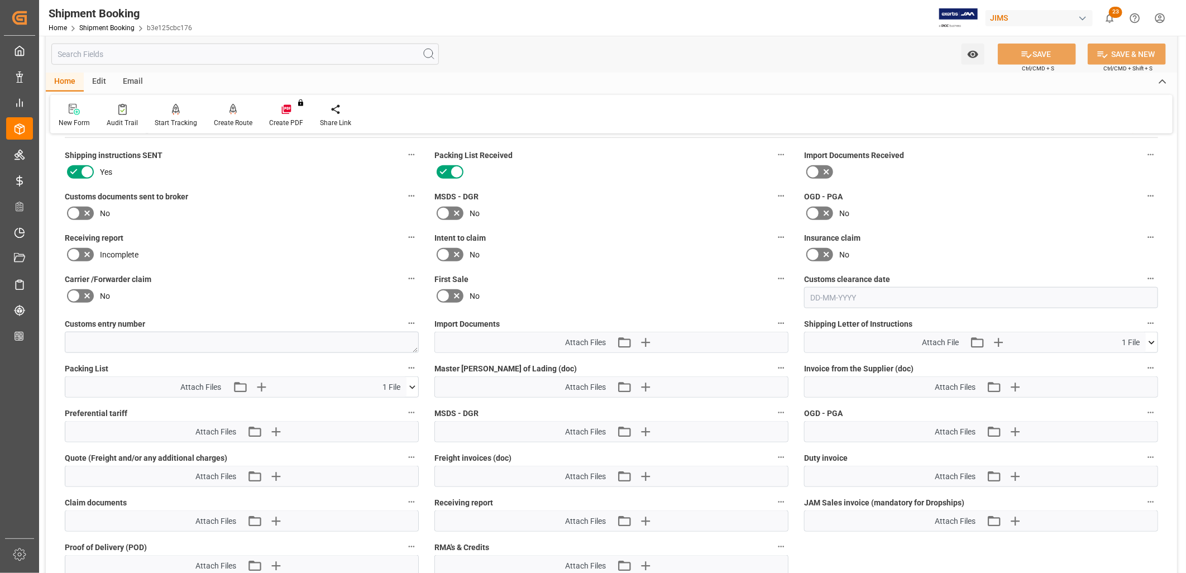
scroll to position [682, 0]
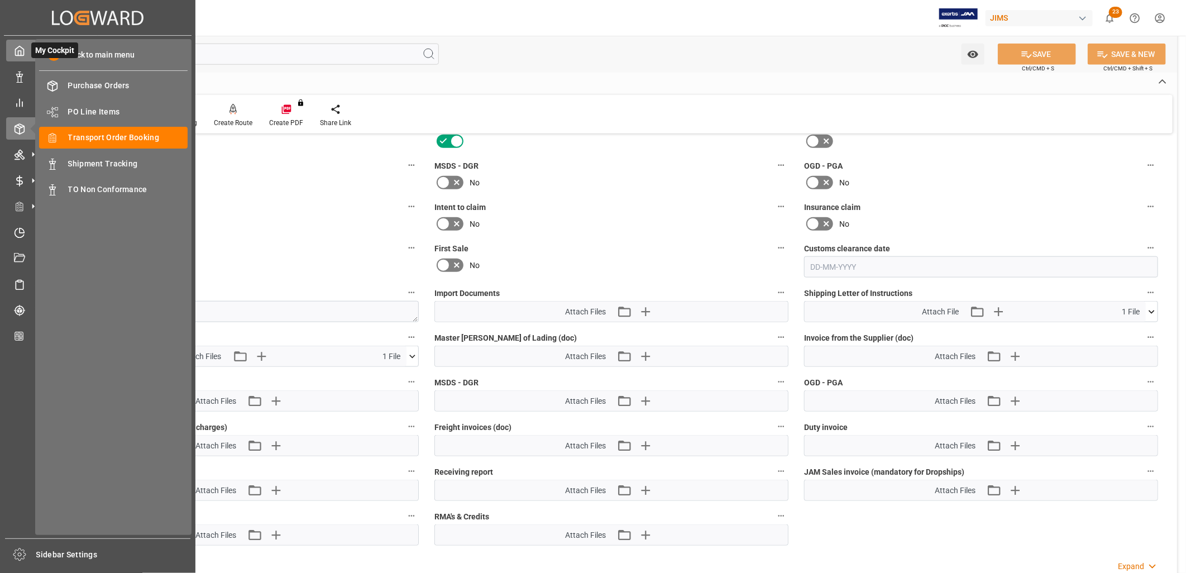
click at [18, 51] on polyline at bounding box center [19, 53] width 3 height 4
